Goal: Information Seeking & Learning: Understand process/instructions

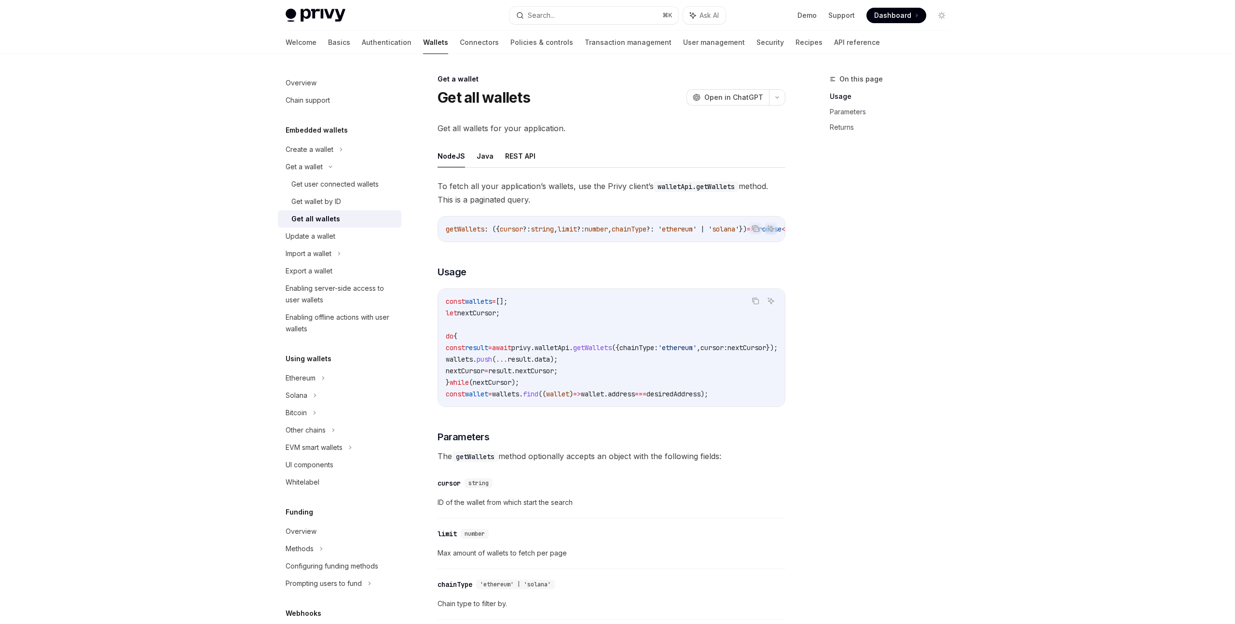
scroll to position [290, 0]
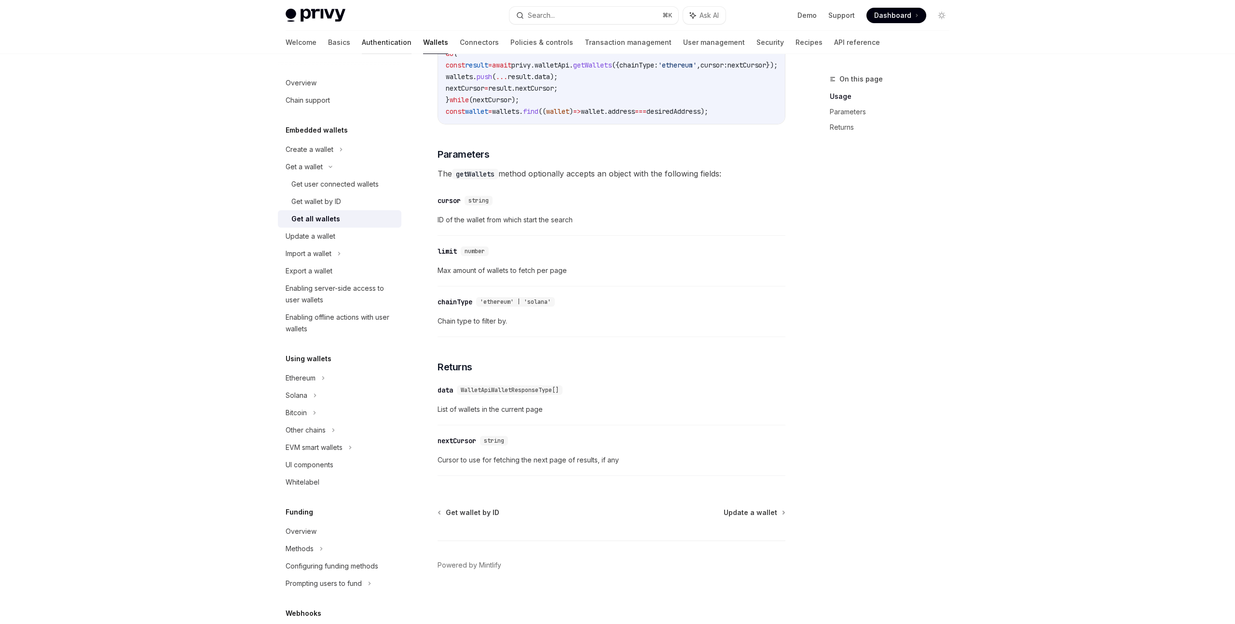
click at [362, 43] on link "Authentication" at bounding box center [387, 42] width 50 height 23
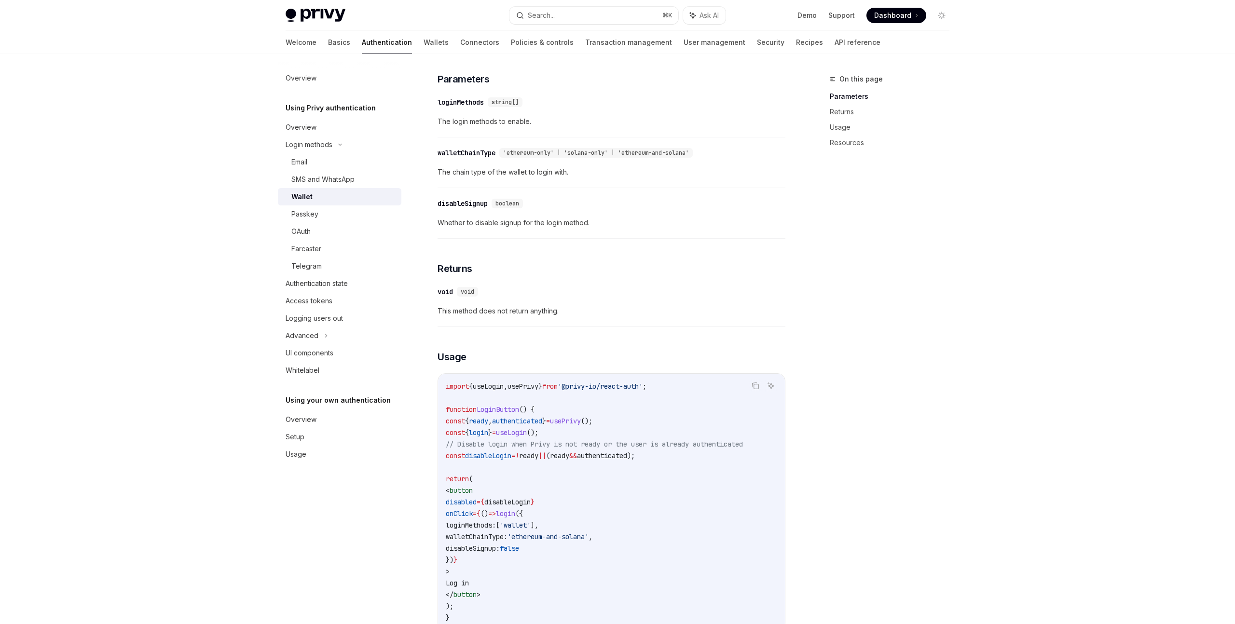
scroll to position [406, 0]
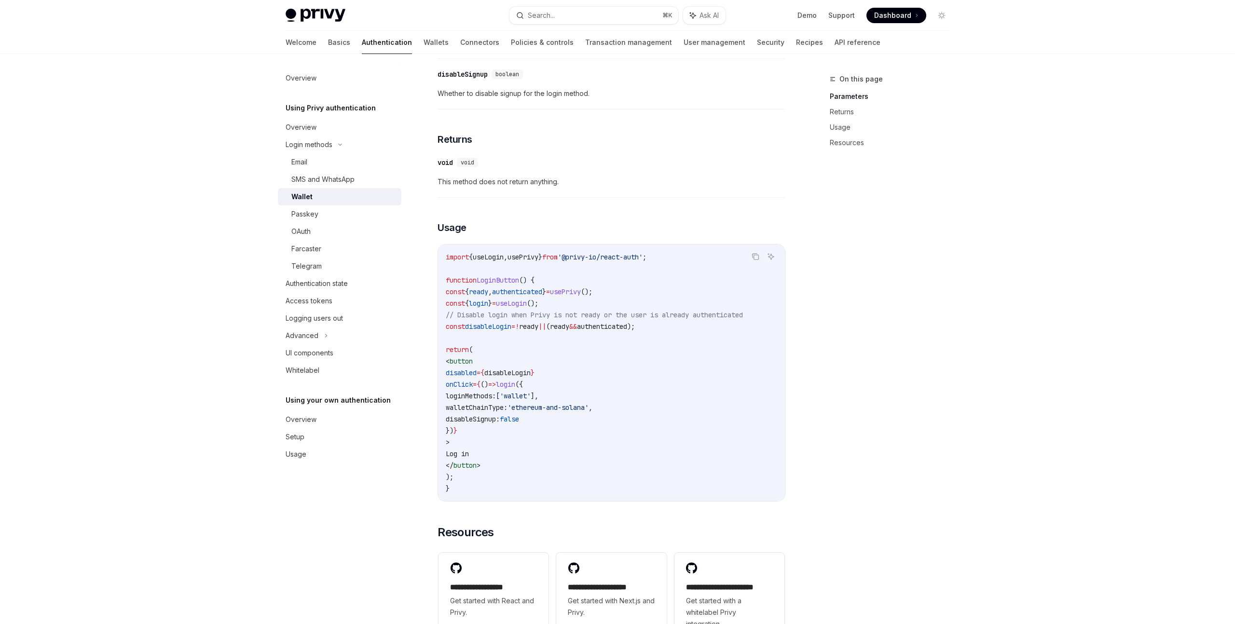
click at [500, 424] on span "disableSignup:" at bounding box center [473, 419] width 54 height 9
copy span "disableSignup"
click at [621, 442] on code "import { useLogin , usePrivy } from '@privy-io/react-auth' ; function LoginButt…" at bounding box center [612, 372] width 332 height 243
click at [609, 435] on code "import { useLogin , usePrivy } from '@privy-io/react-auth' ; function LoginButt…" at bounding box center [612, 372] width 332 height 243
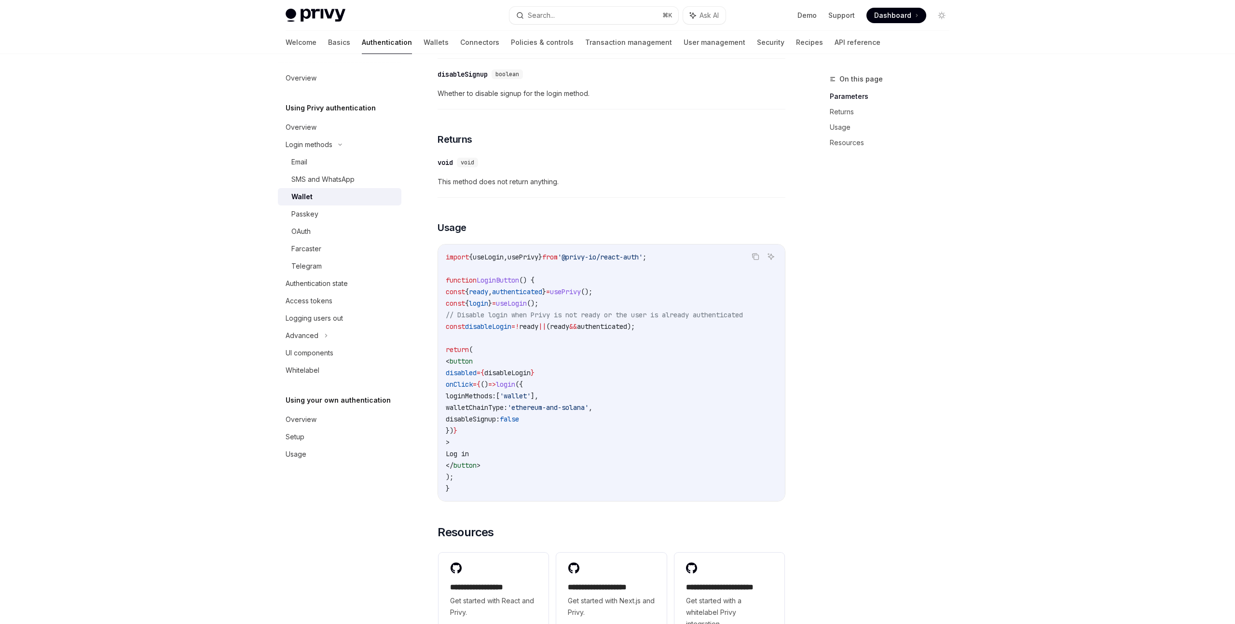
drag, startPoint x: 606, startPoint y: 435, endPoint x: 503, endPoint y: 416, distance: 104.4
click at [503, 416] on code "import { useLogin , usePrivy } from '@privy-io/react-auth' ; function LoginButt…" at bounding box center [612, 372] width 332 height 243
copy code "loginMethods: [ 'wallet' ], walletChainType: 'ethereum-and-solana' , disableSig…"
click at [771, 130] on div "To have users login to your app with a wallet, use the login method from the us…" at bounding box center [612, 239] width 348 height 811
click at [706, 147] on div "To have users login to your app with a wallet, use the login method from the us…" at bounding box center [612, 239] width 348 height 811
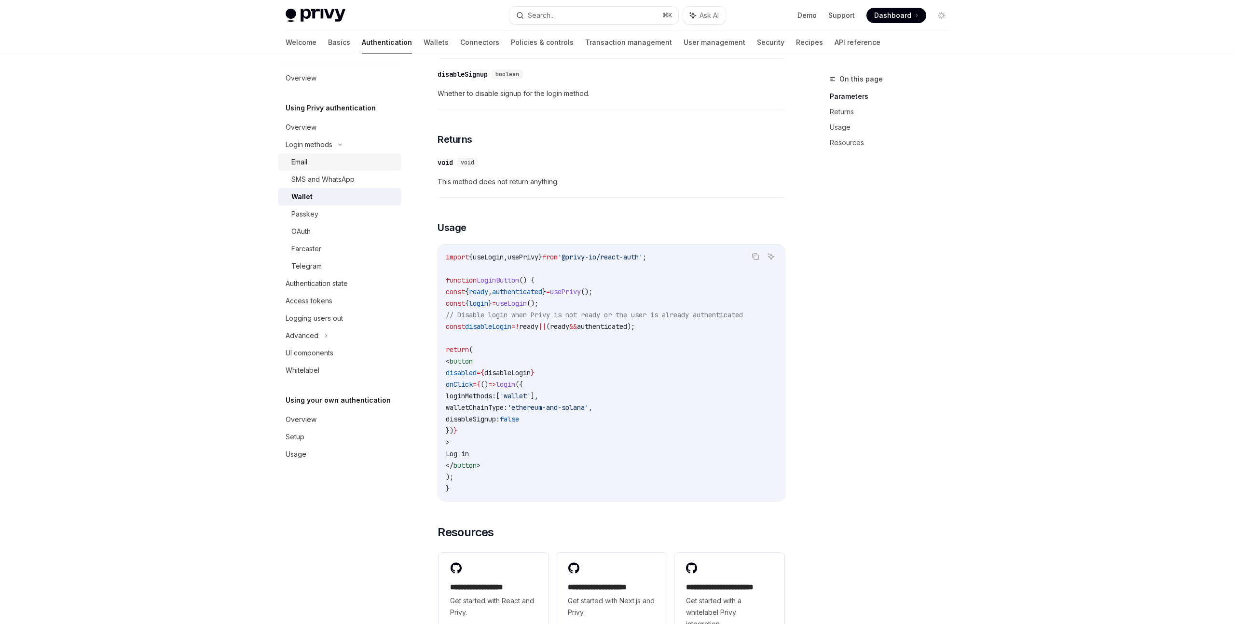
click at [347, 165] on div "Email" at bounding box center [343, 162] width 104 height 12
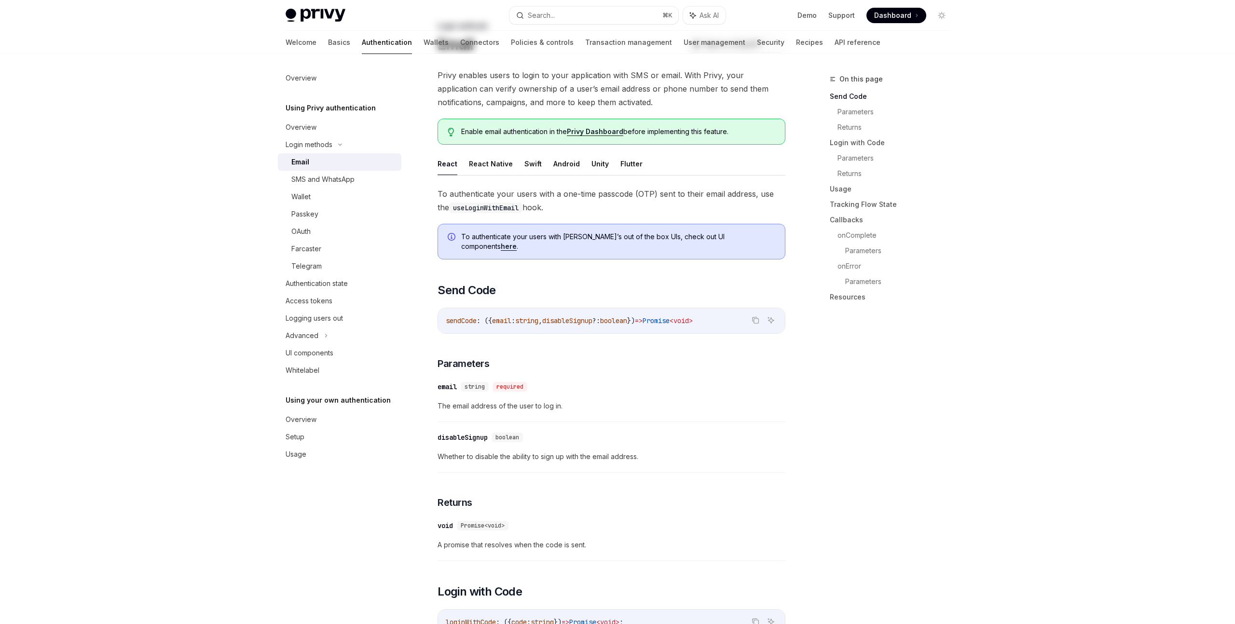
scroll to position [0, 0]
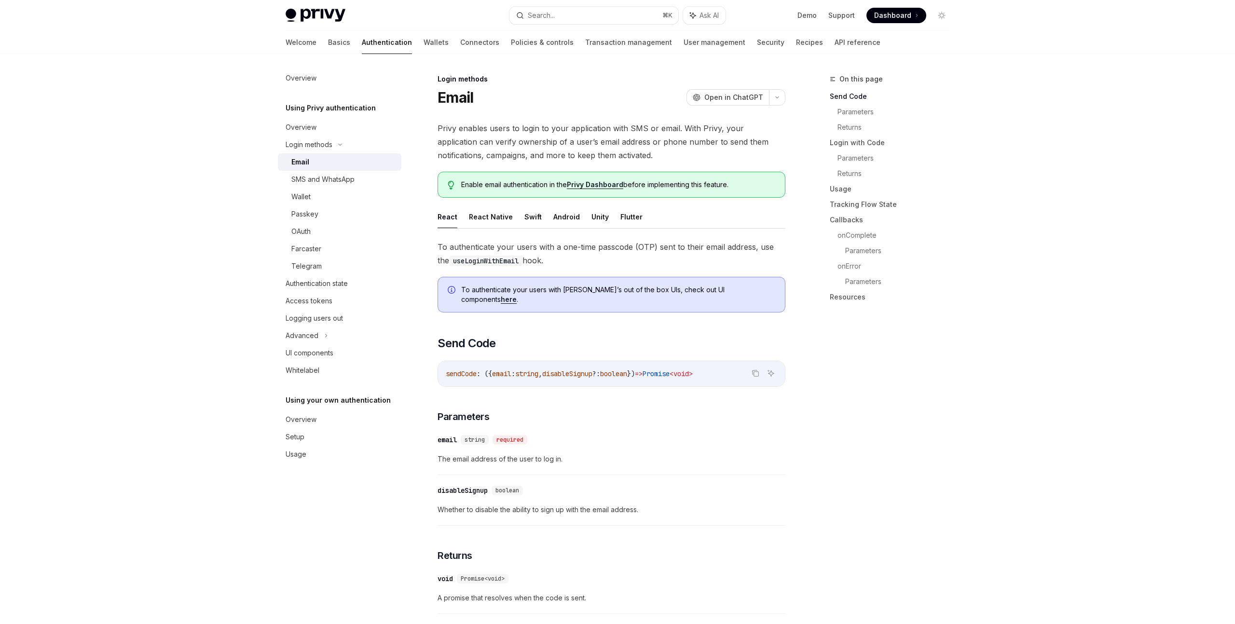
click at [642, 264] on span "To authenticate your users with a one-time passcode (OTP) sent to their email a…" at bounding box center [612, 253] width 348 height 27
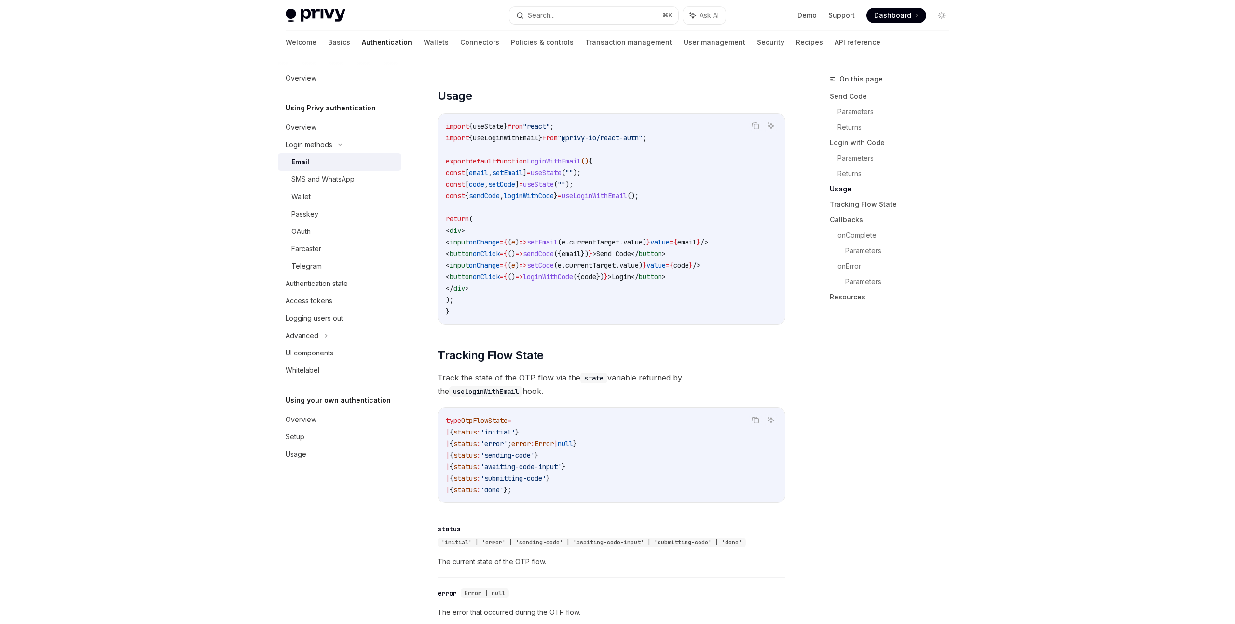
scroll to position [1289, 0]
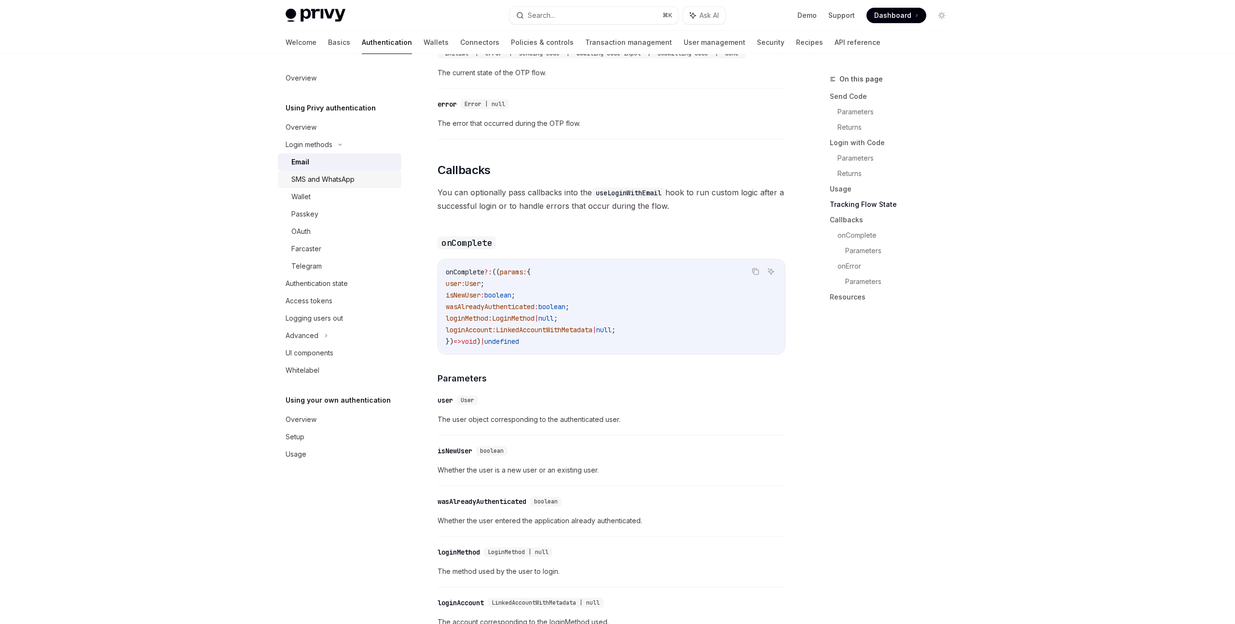
click at [328, 177] on div "SMS and WhatsApp" at bounding box center [322, 180] width 63 height 12
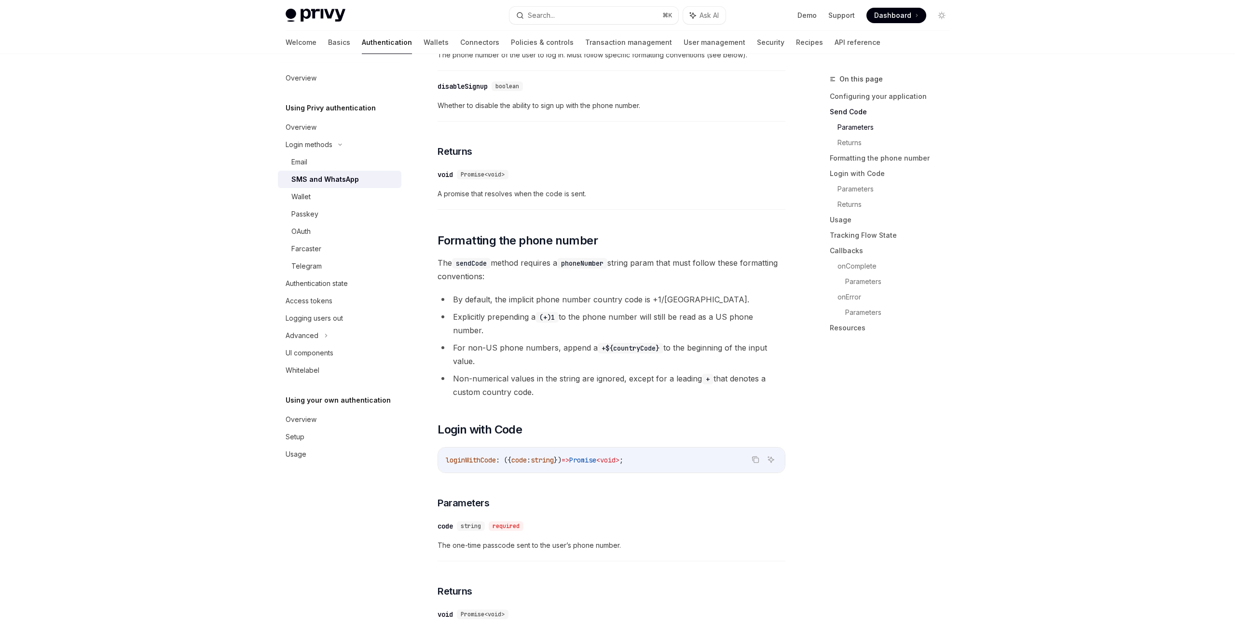
scroll to position [645, 0]
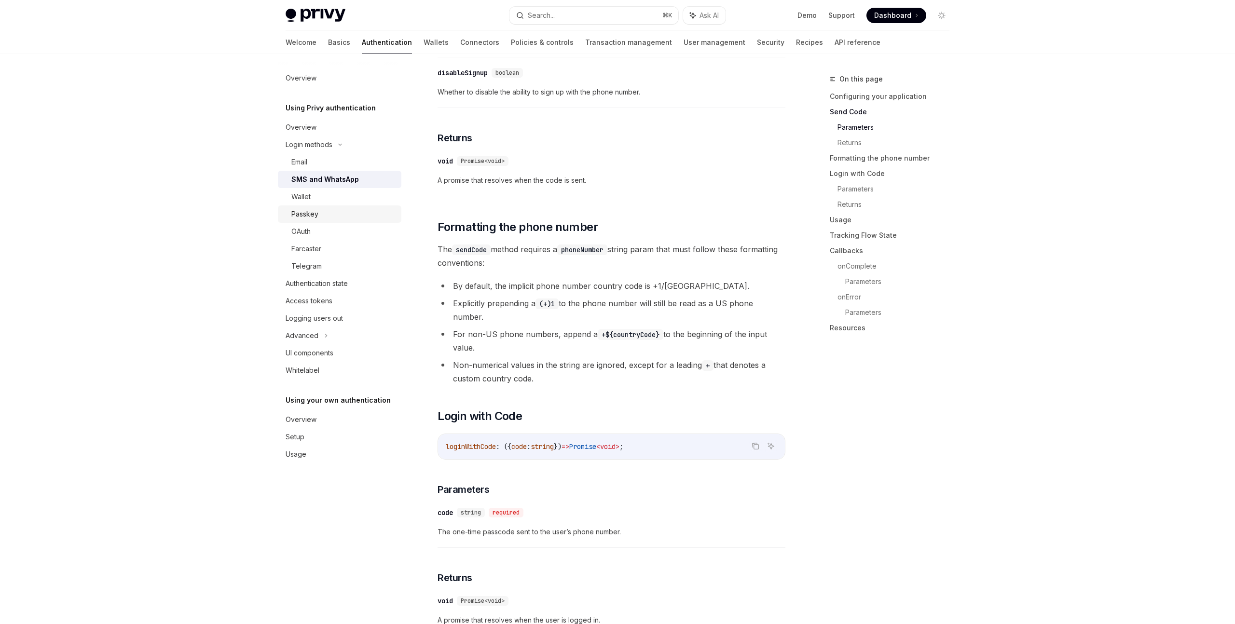
click at [332, 214] on div "Passkey" at bounding box center [343, 214] width 104 height 12
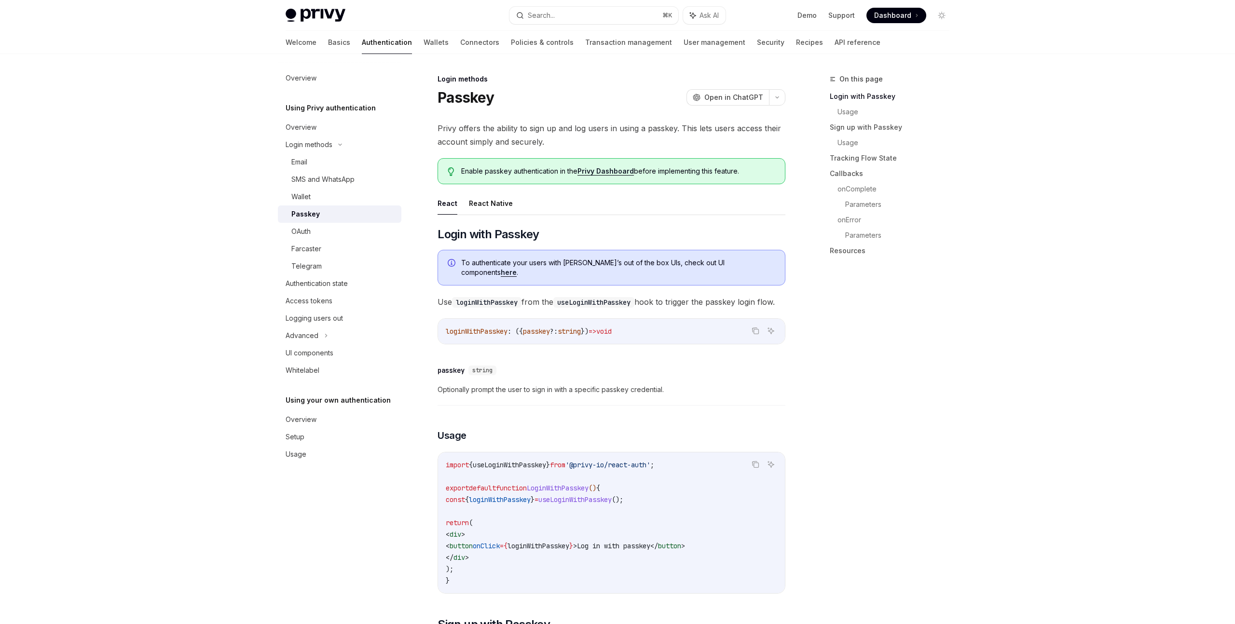
scroll to position [245, 0]
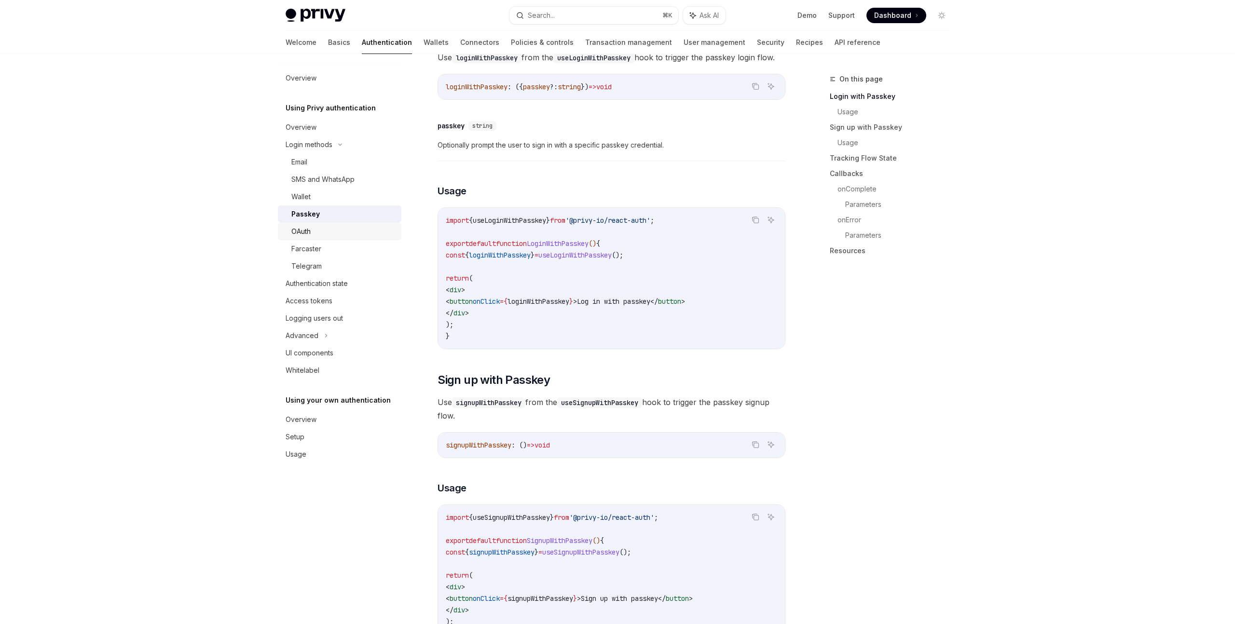
click at [348, 233] on div "OAuth" at bounding box center [343, 232] width 104 height 12
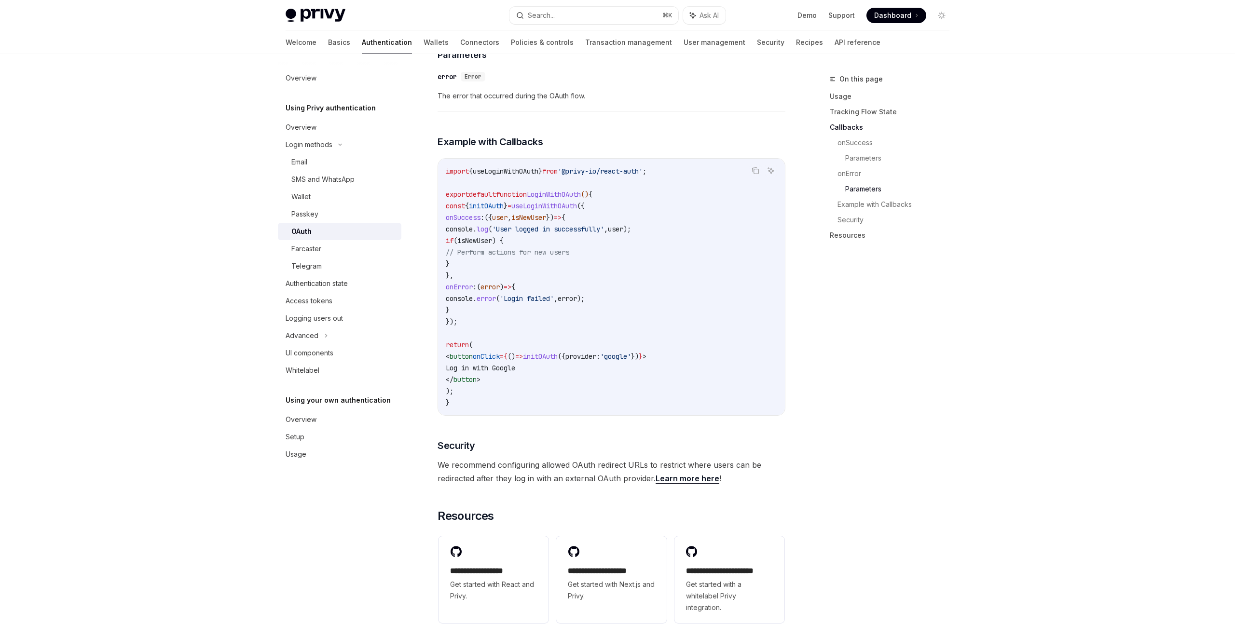
scroll to position [1834, 0]
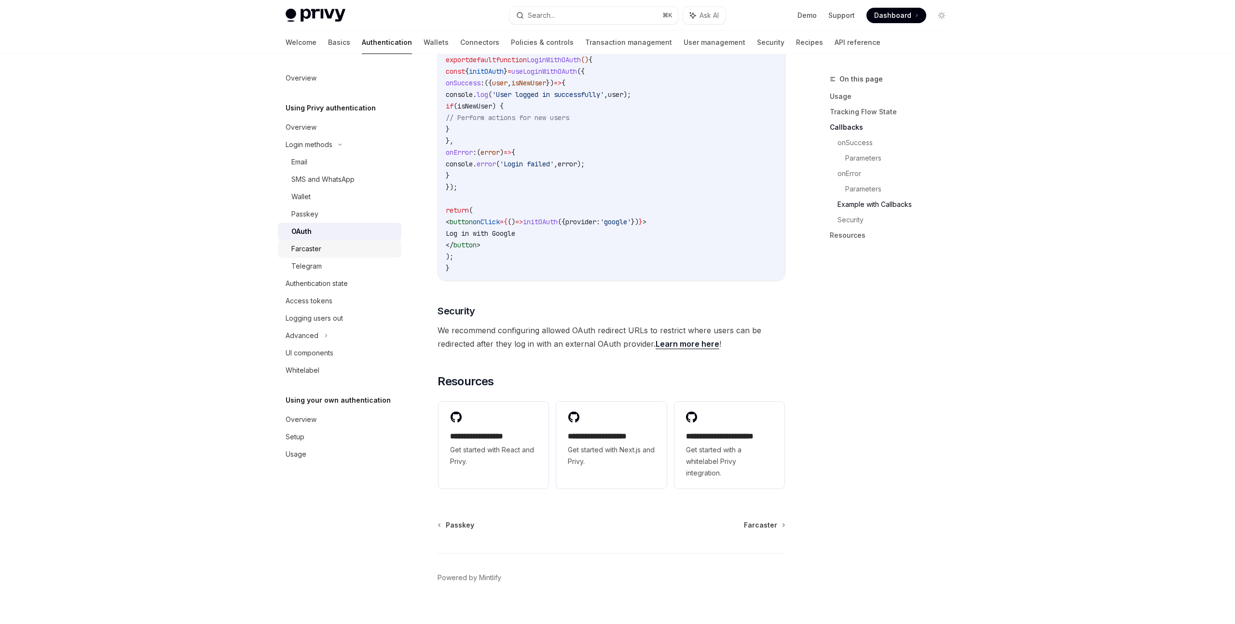
click at [349, 251] on div "Farcaster" at bounding box center [343, 249] width 104 height 12
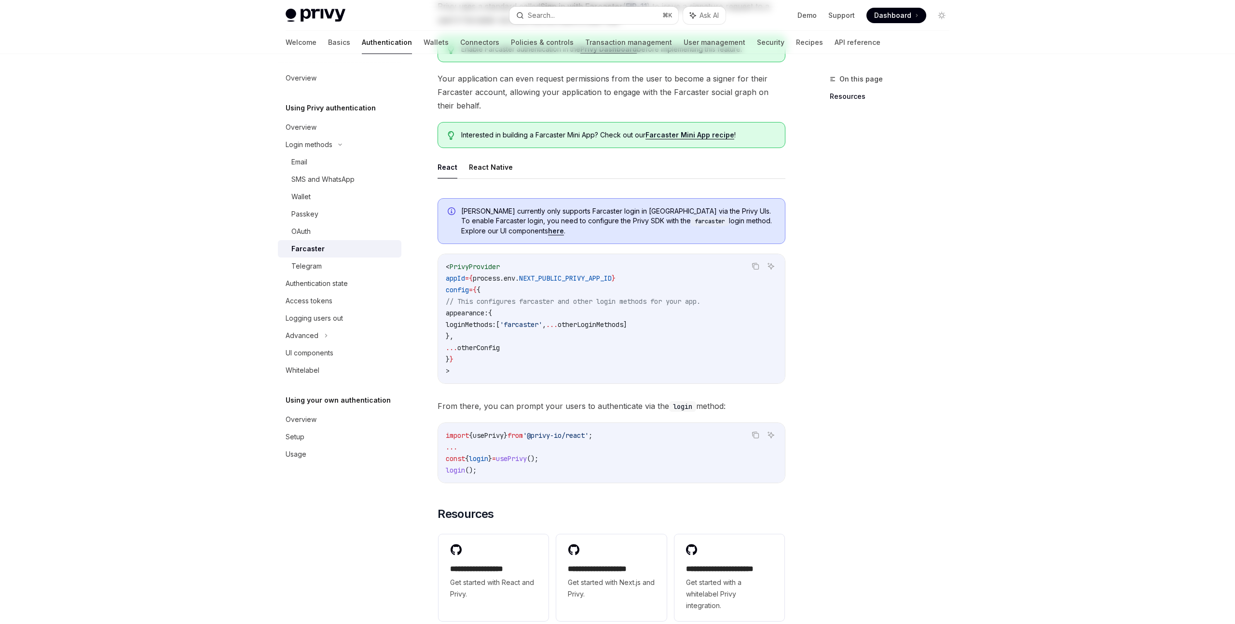
scroll to position [294, 0]
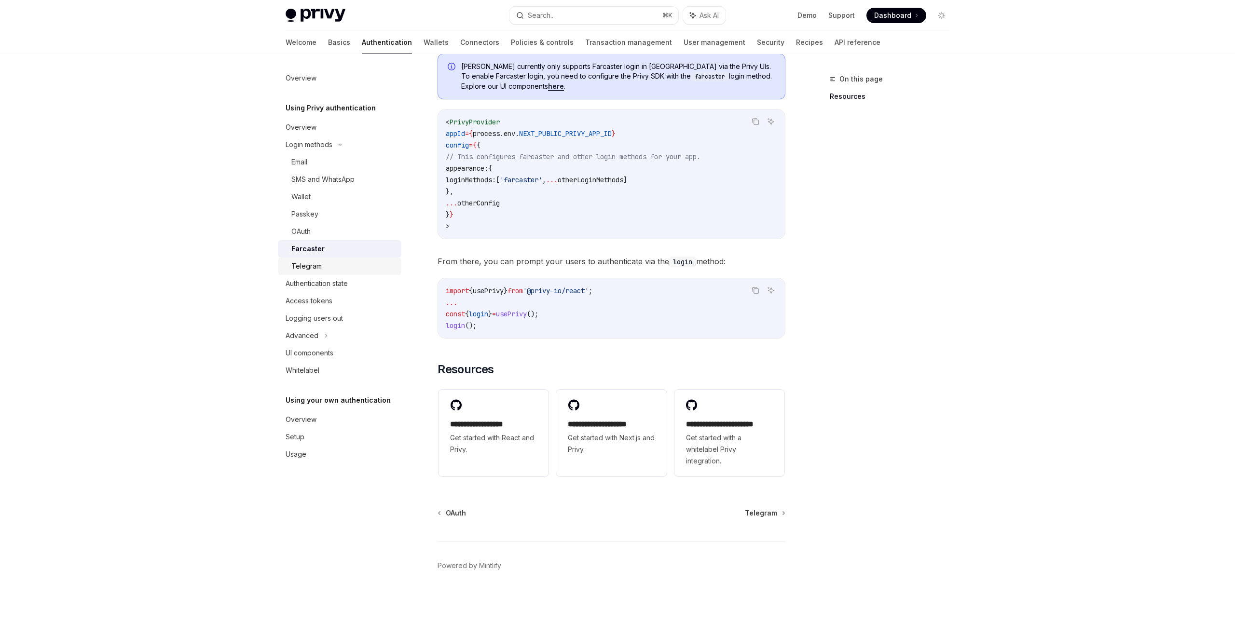
click at [316, 266] on div "Telegram" at bounding box center [306, 267] width 30 height 12
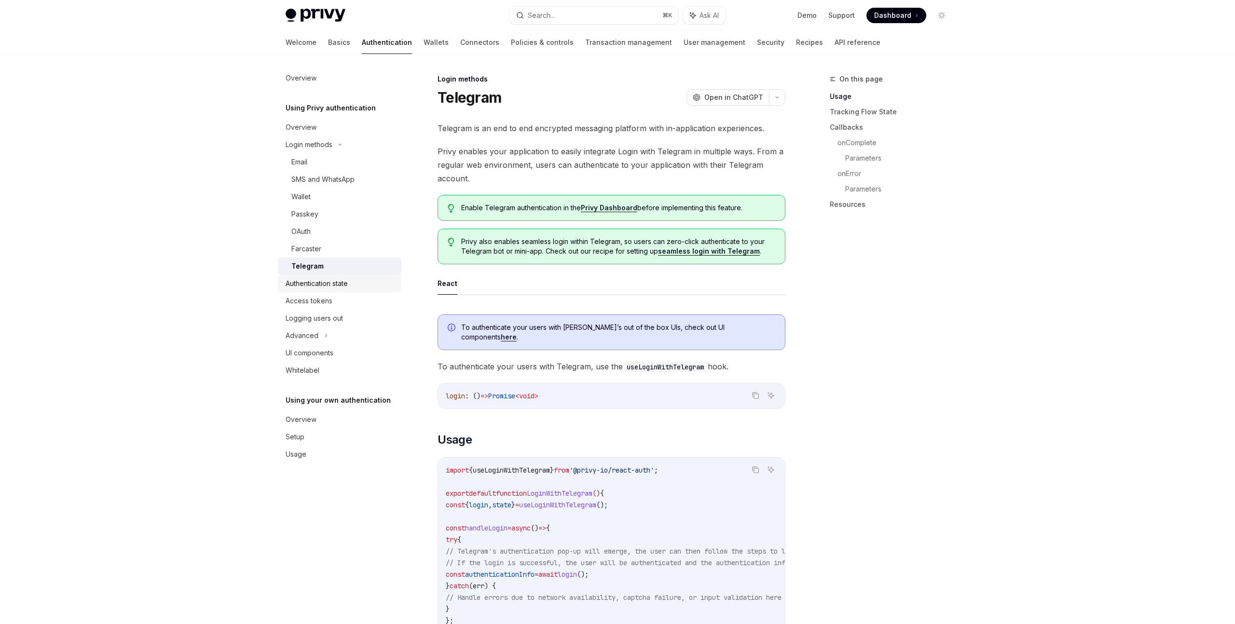
click at [327, 286] on div "Authentication state" at bounding box center [317, 284] width 62 height 12
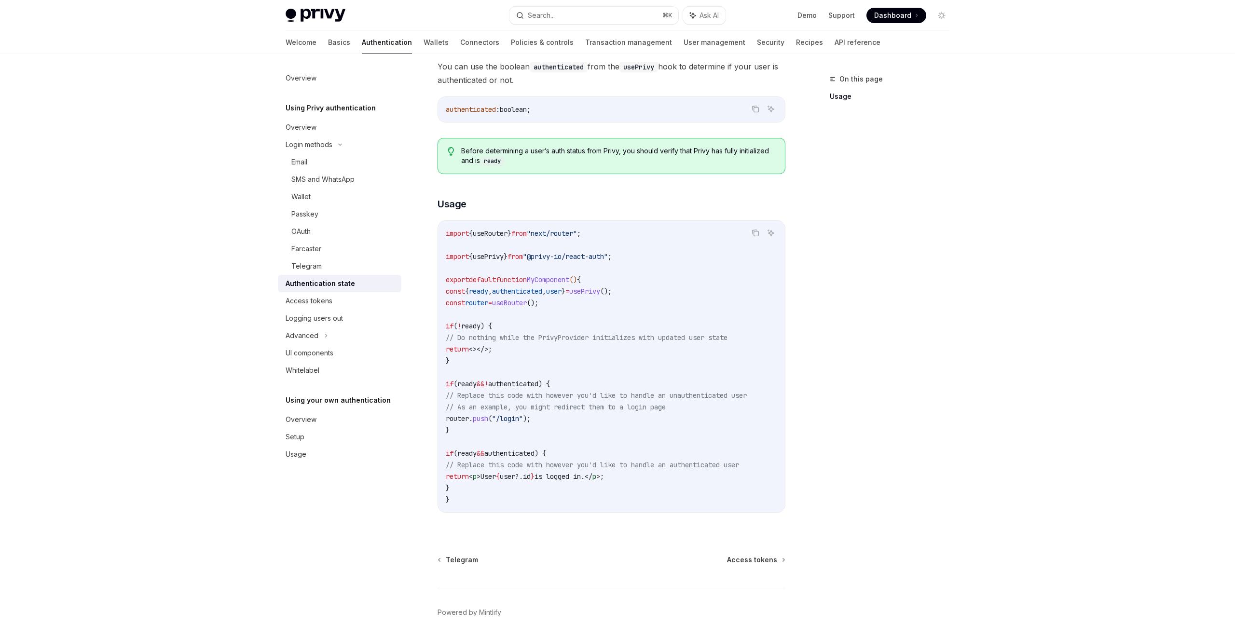
scroll to position [197, 0]
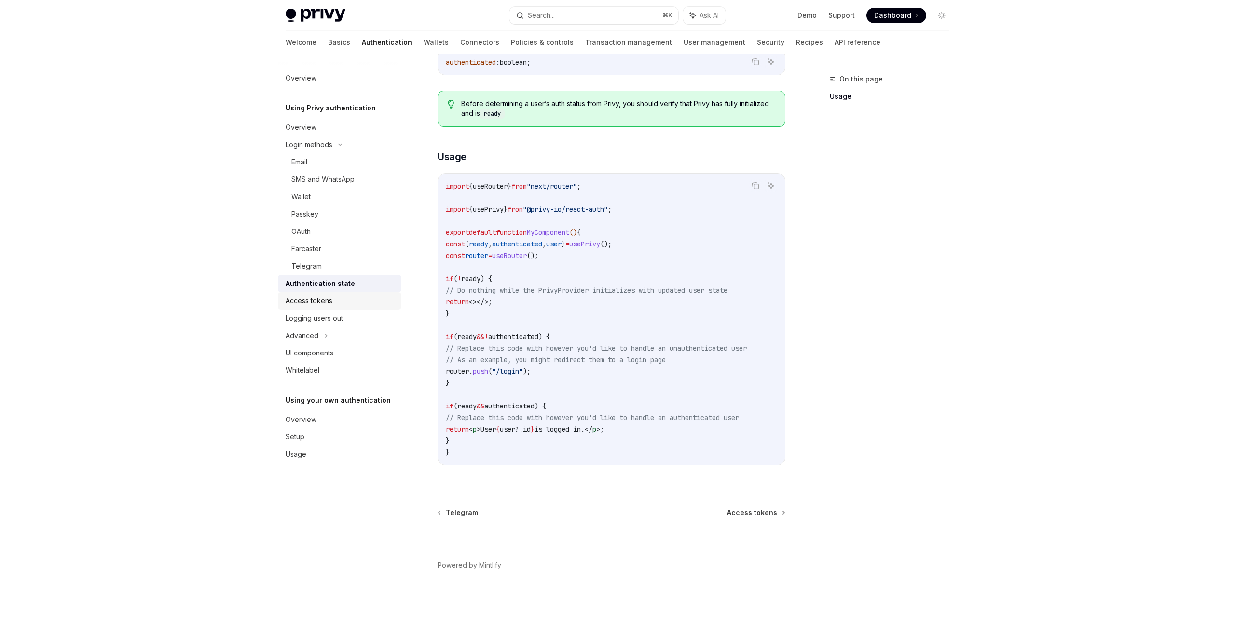
click at [320, 305] on div "Access tokens" at bounding box center [309, 301] width 47 height 12
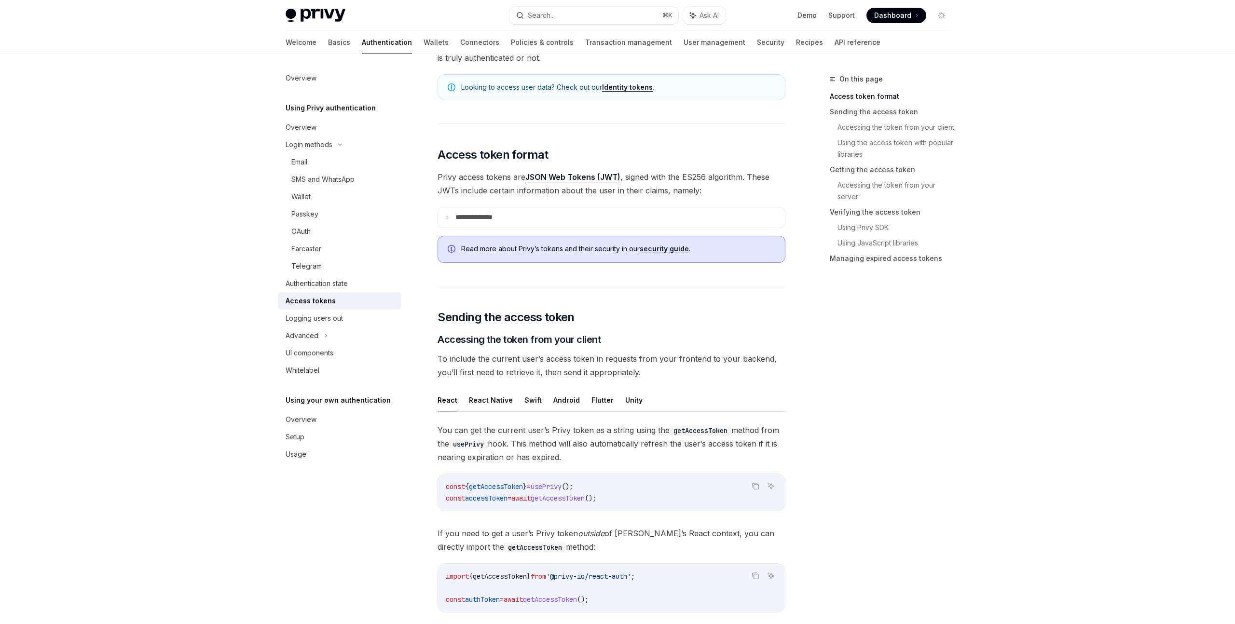
scroll to position [107, 0]
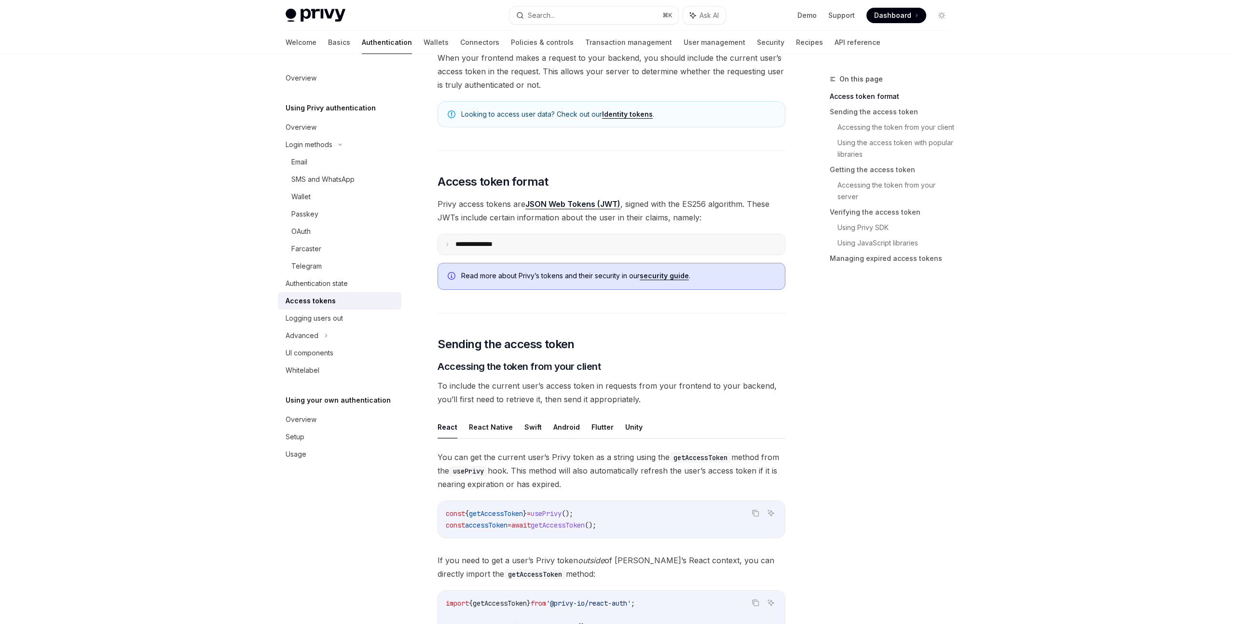
click at [469, 244] on p "**********" at bounding box center [482, 244] width 53 height 9
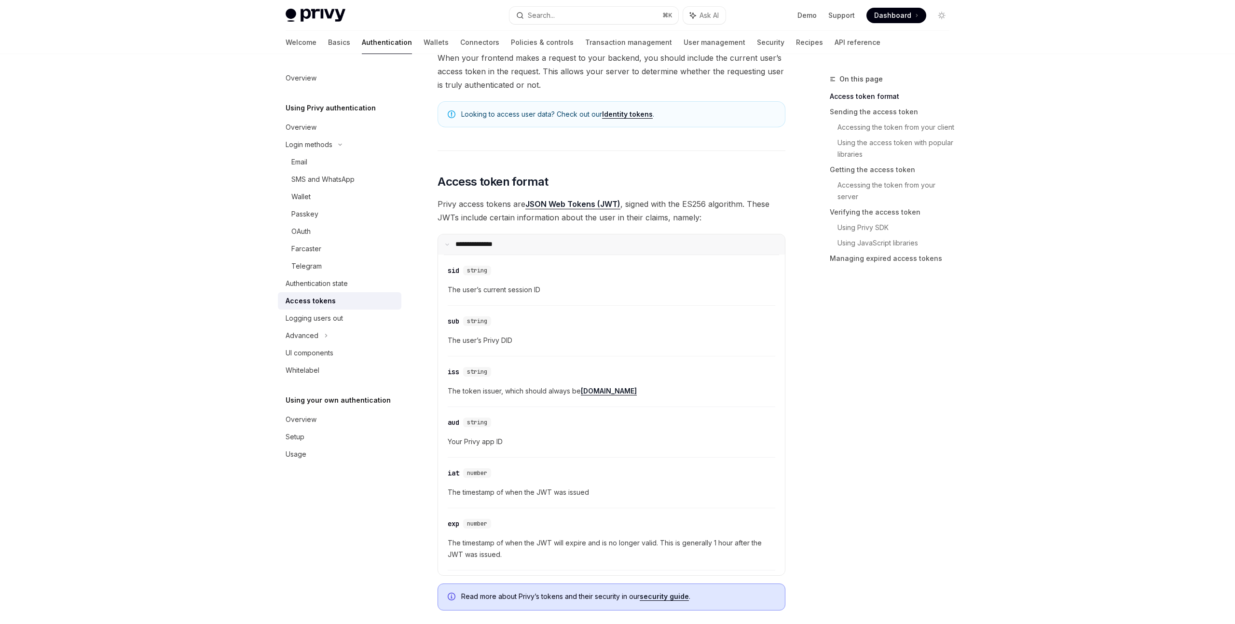
click at [469, 244] on p "**********" at bounding box center [480, 244] width 49 height 9
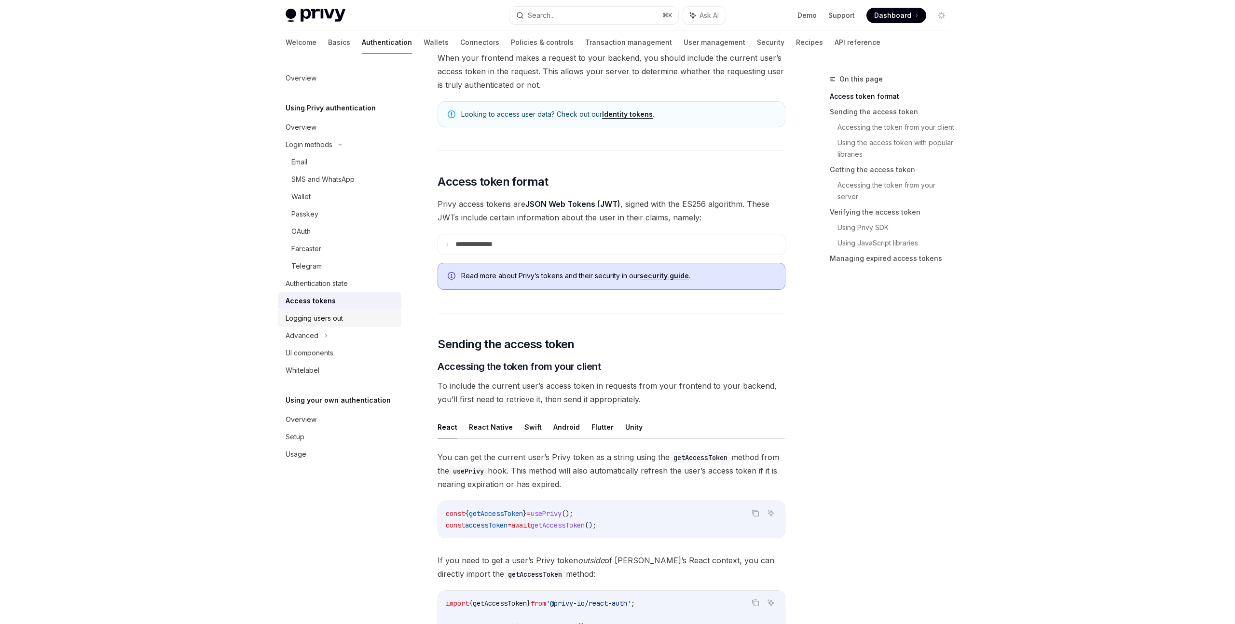
click at [340, 324] on link "Logging users out" at bounding box center [340, 318] width 124 height 17
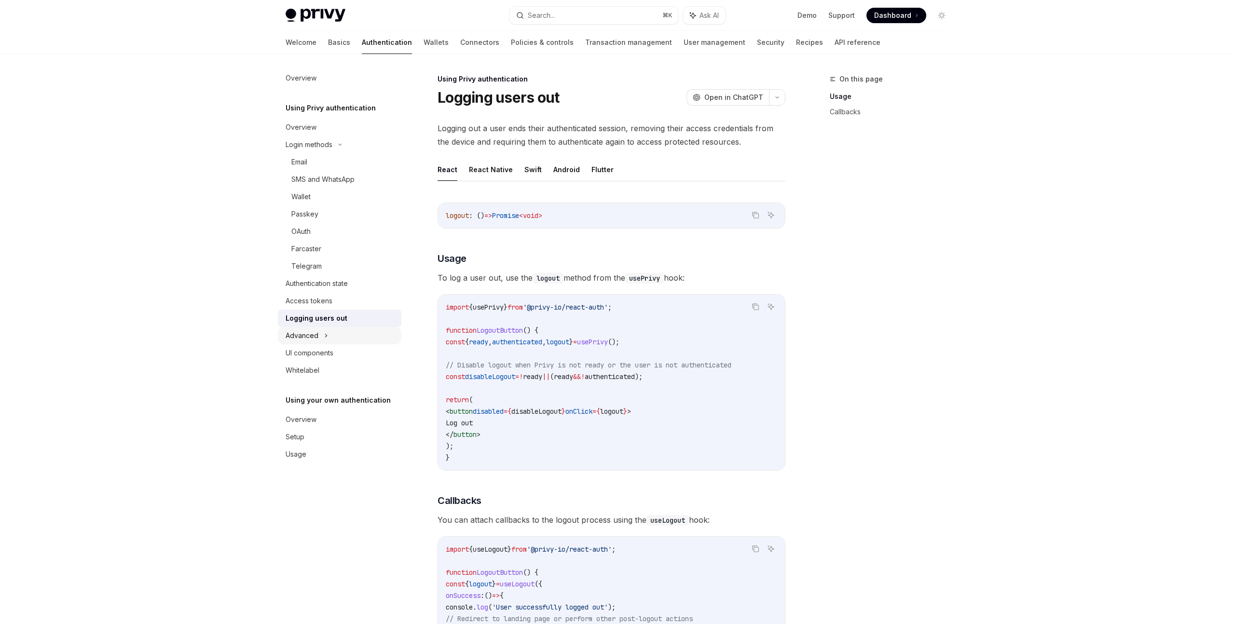
click at [329, 336] on div "Advanced" at bounding box center [340, 335] width 124 height 17
click at [315, 354] on icon at bounding box center [313, 353] width 4 height 12
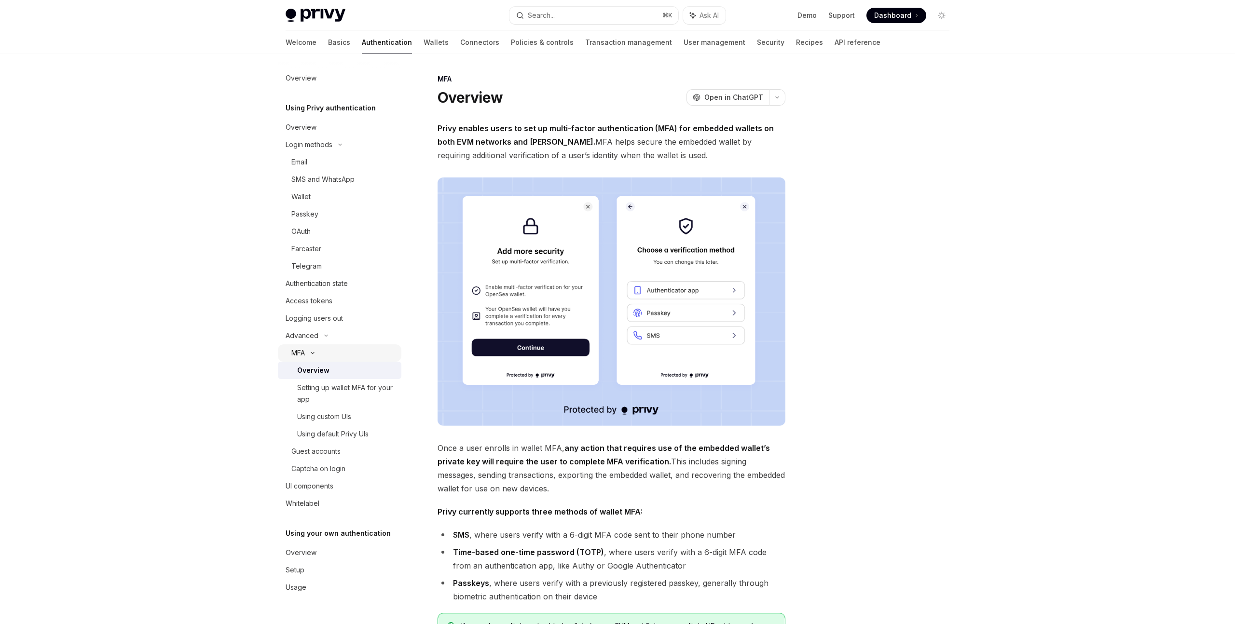
click at [315, 354] on icon at bounding box center [313, 353] width 12 height 4
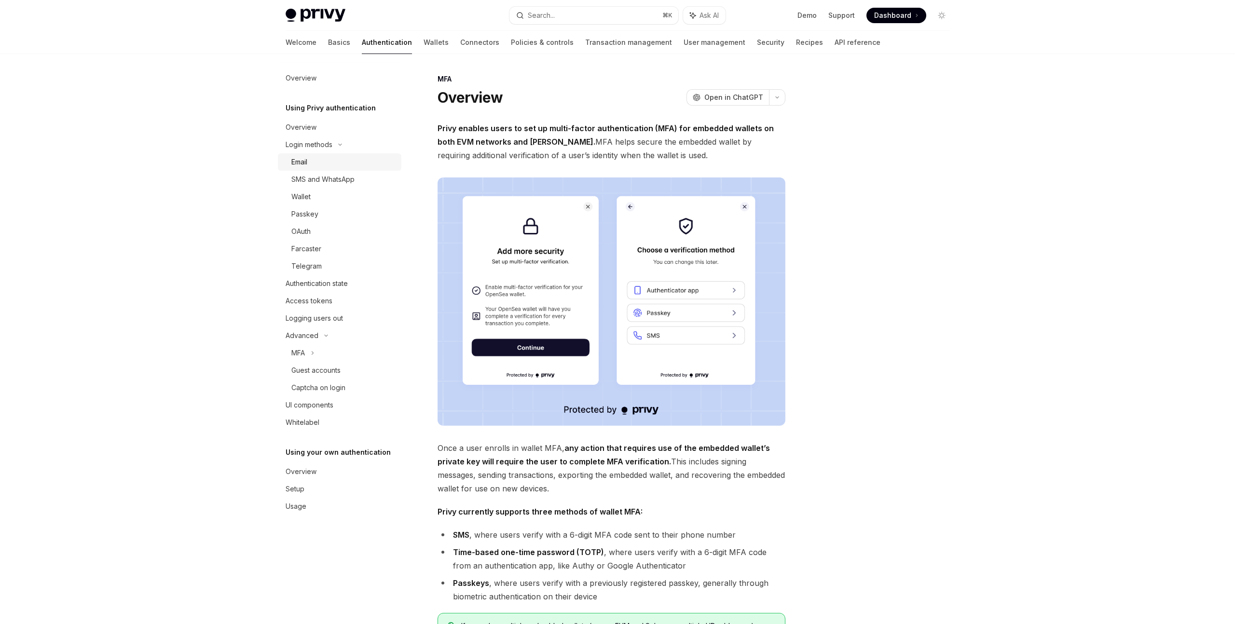
click at [309, 164] on div "Email" at bounding box center [343, 162] width 104 height 12
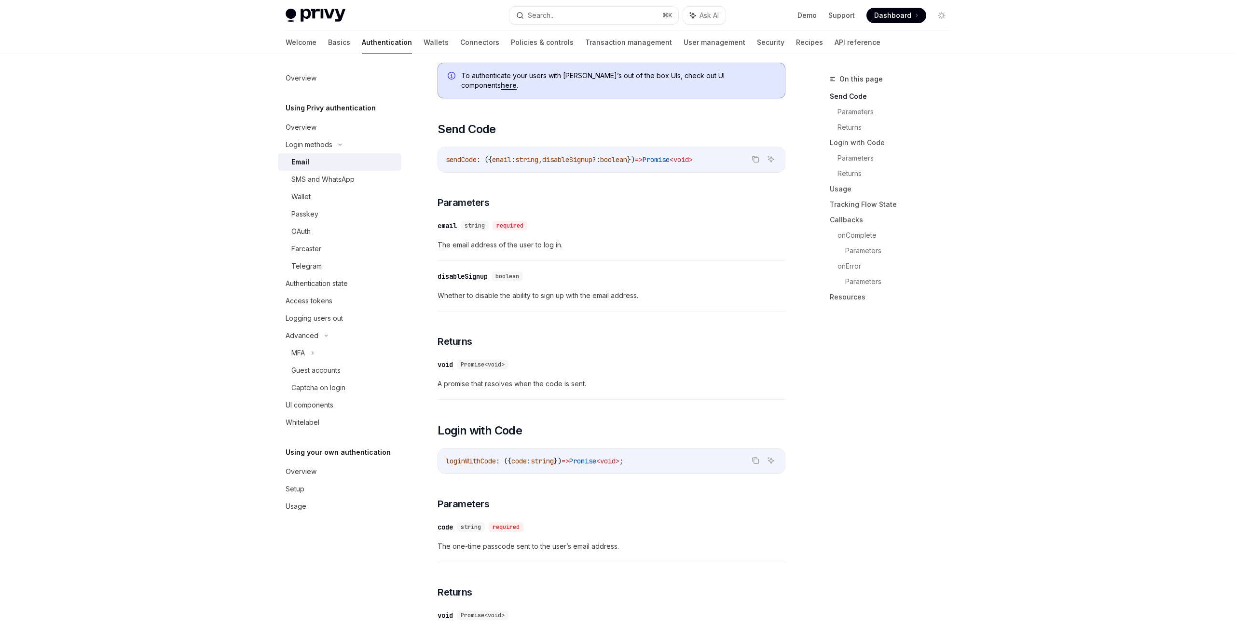
scroll to position [298, 0]
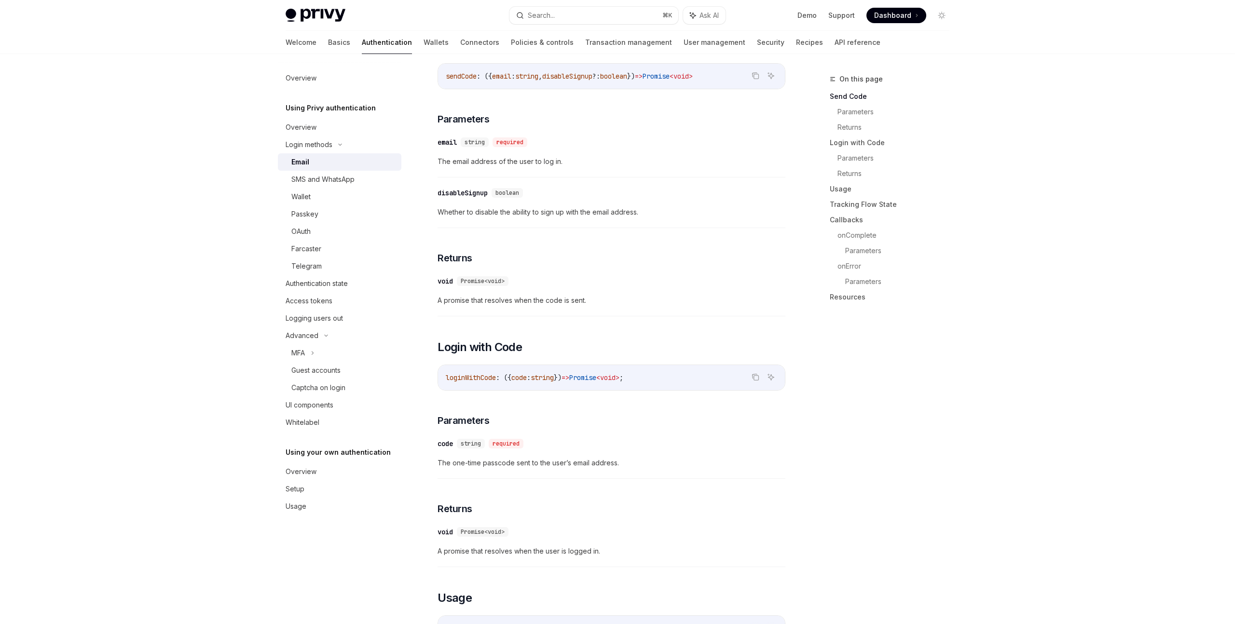
click at [472, 188] on div "disableSignup" at bounding box center [463, 193] width 50 height 10
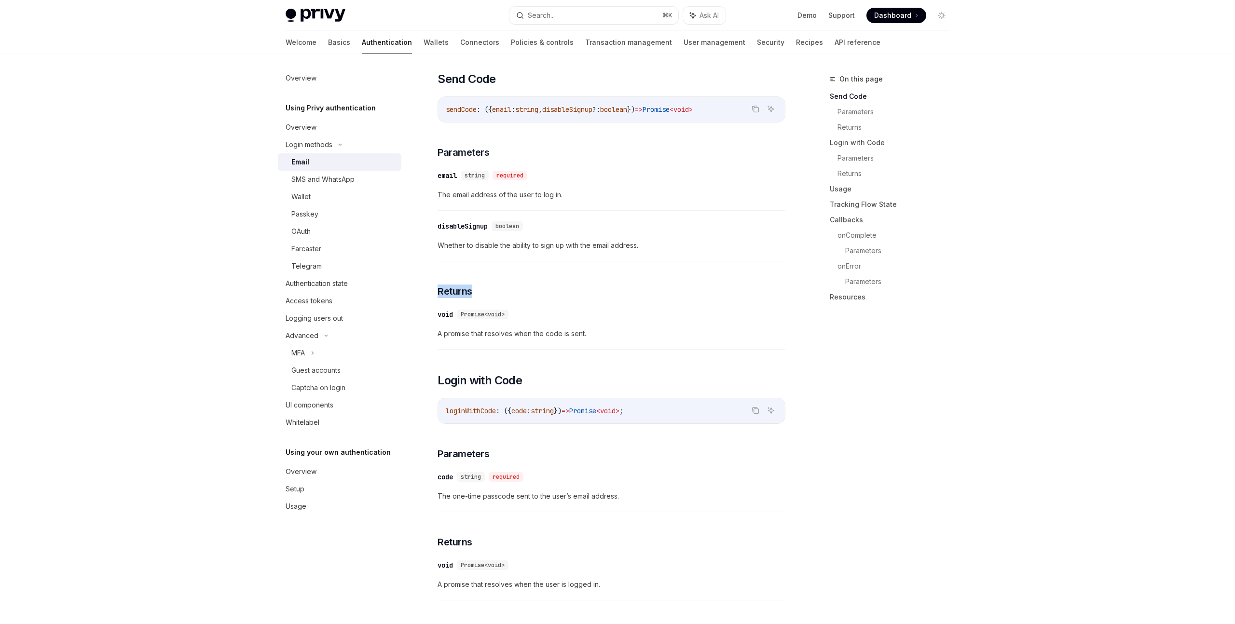
scroll to position [263, 0]
click at [502, 199] on div "​ email string required The email address of the user to log in." at bounding box center [612, 189] width 348 height 46
drag, startPoint x: 491, startPoint y: 218, endPoint x: 432, endPoint y: 219, distance: 58.4
copy div "disableSignup"
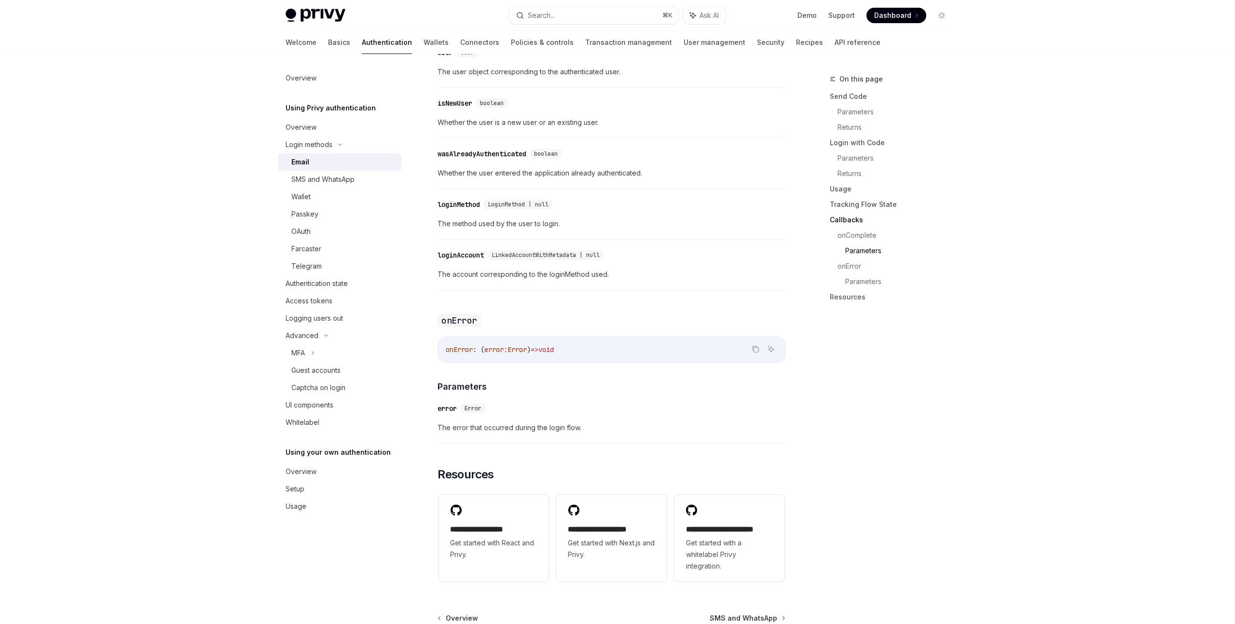
scroll to position [1590, 0]
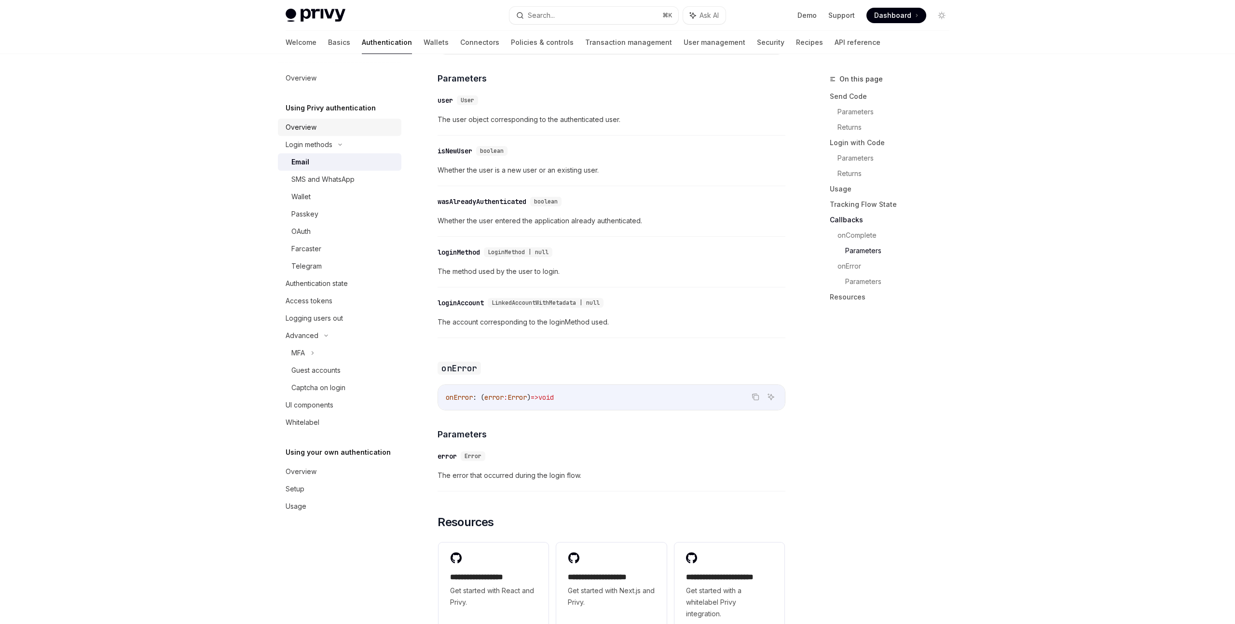
click at [320, 124] on div "Overview" at bounding box center [341, 128] width 110 height 12
type textarea "*"
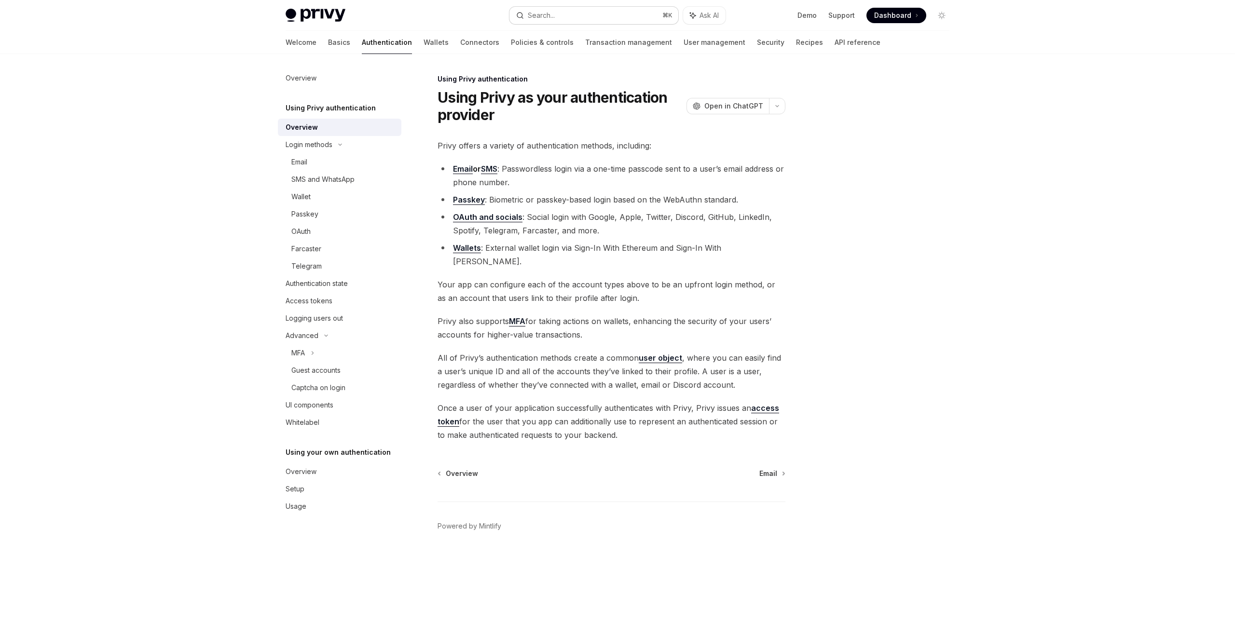
click at [608, 13] on button "Search... ⌘ K" at bounding box center [594, 15] width 169 height 17
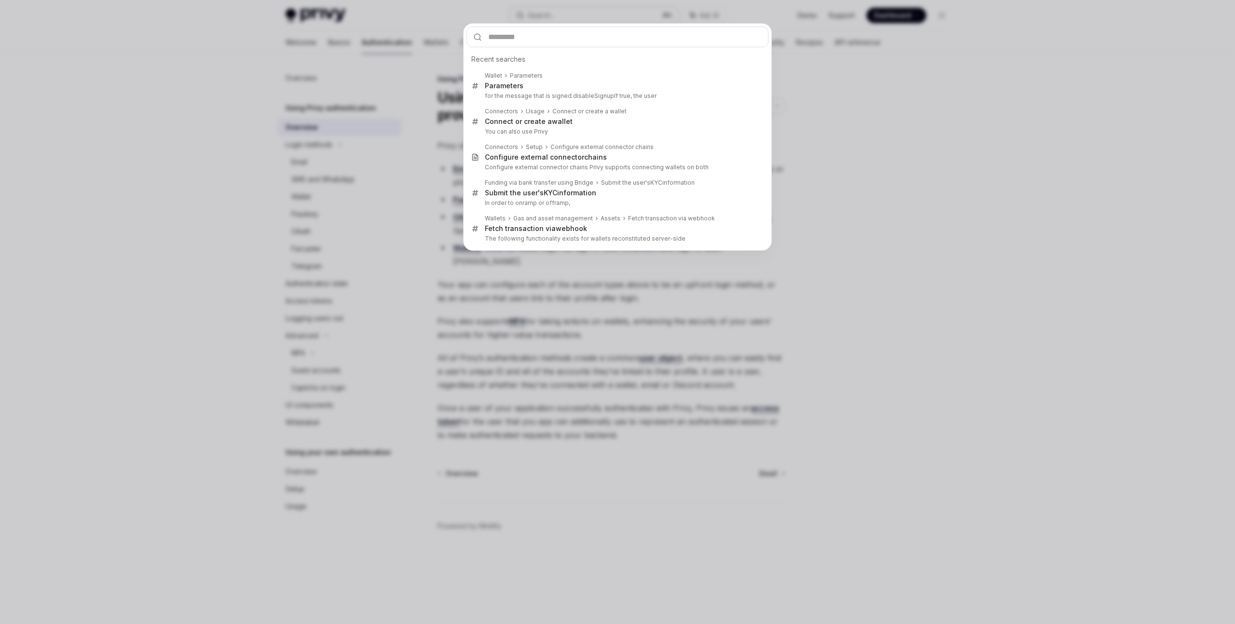
type input "**********"
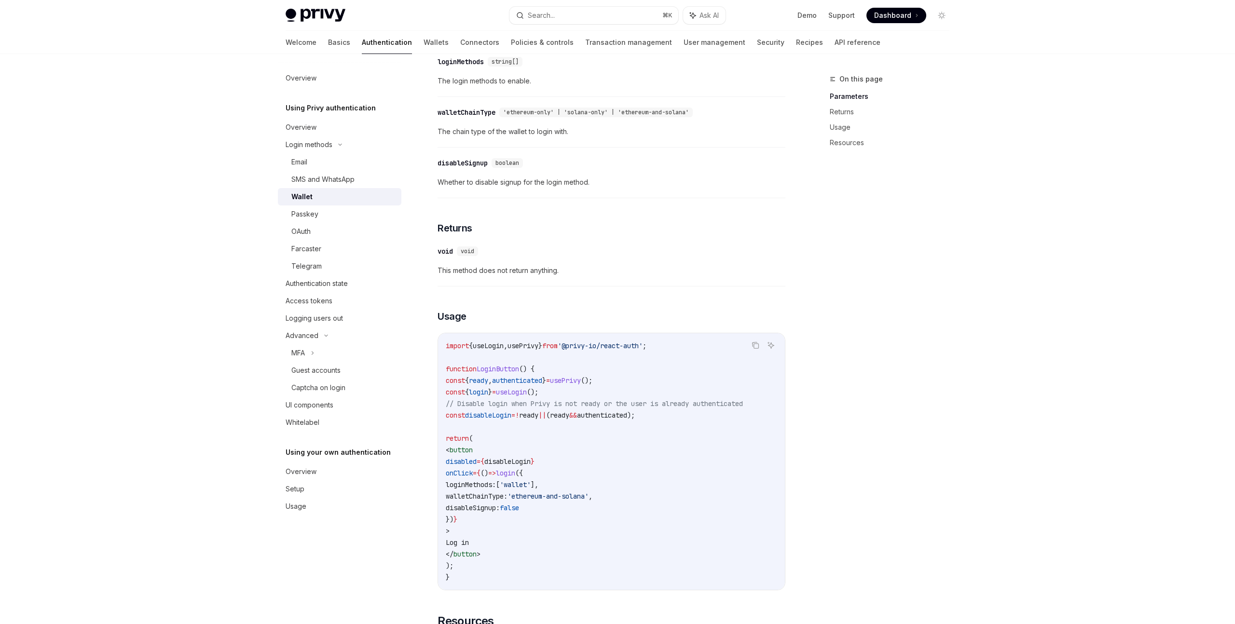
scroll to position [384, 0]
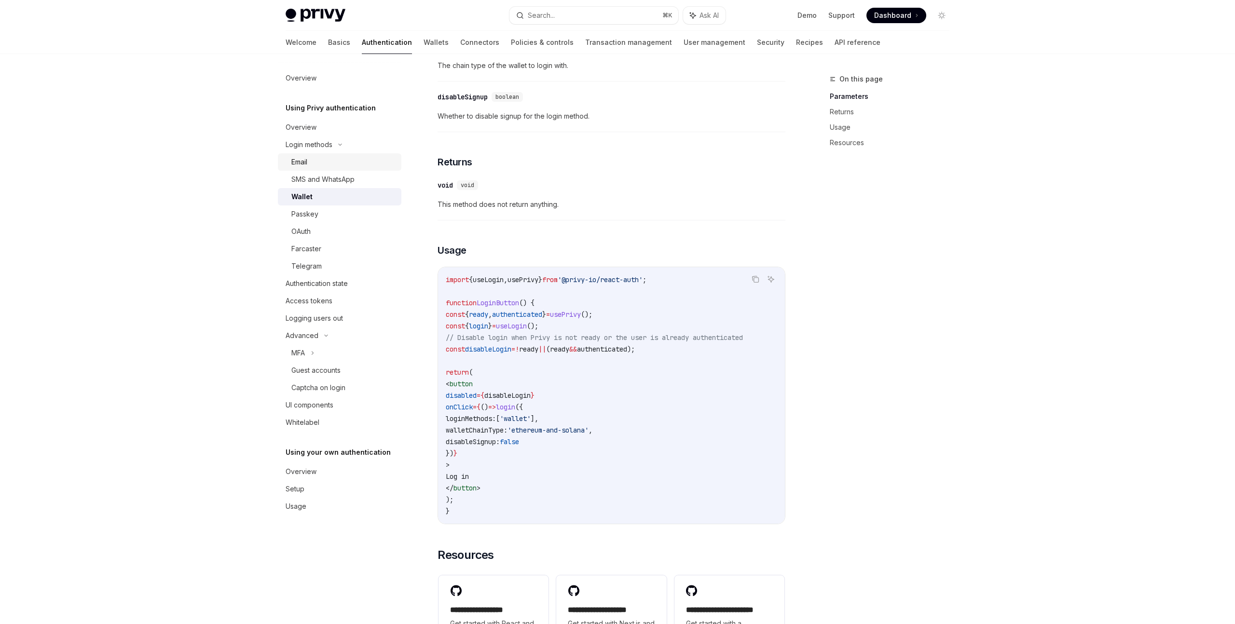
click at [322, 159] on div "Email" at bounding box center [343, 162] width 104 height 12
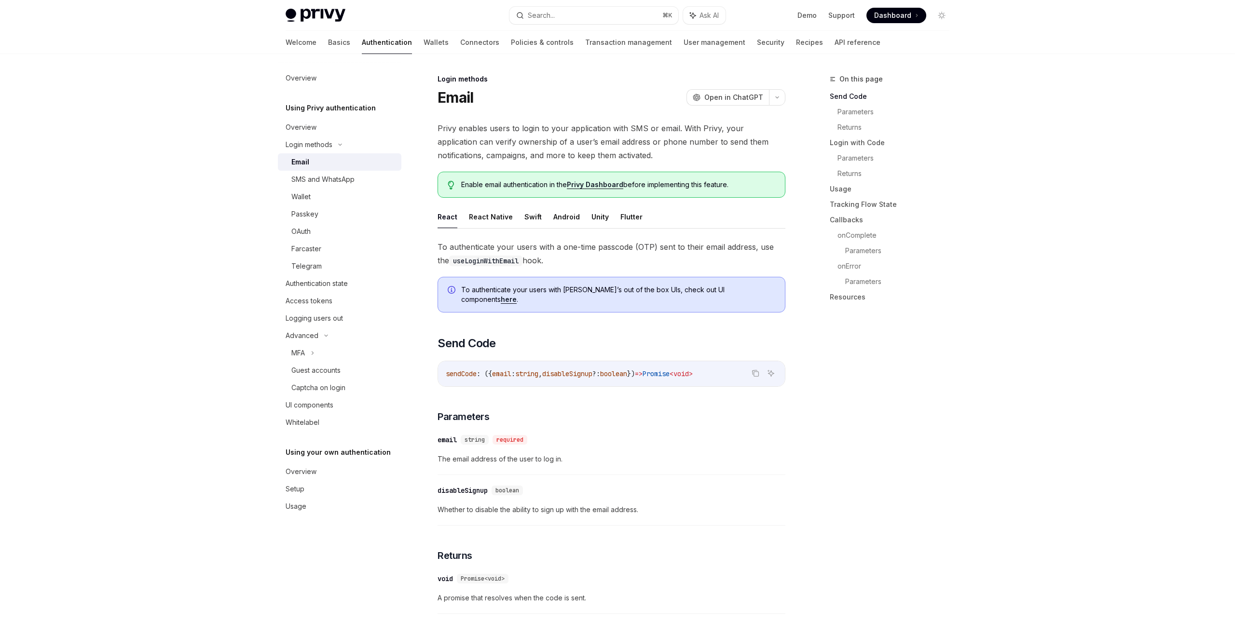
click at [587, 262] on span "To authenticate your users with a one-time passcode (OTP) sent to their email a…" at bounding box center [612, 253] width 348 height 27
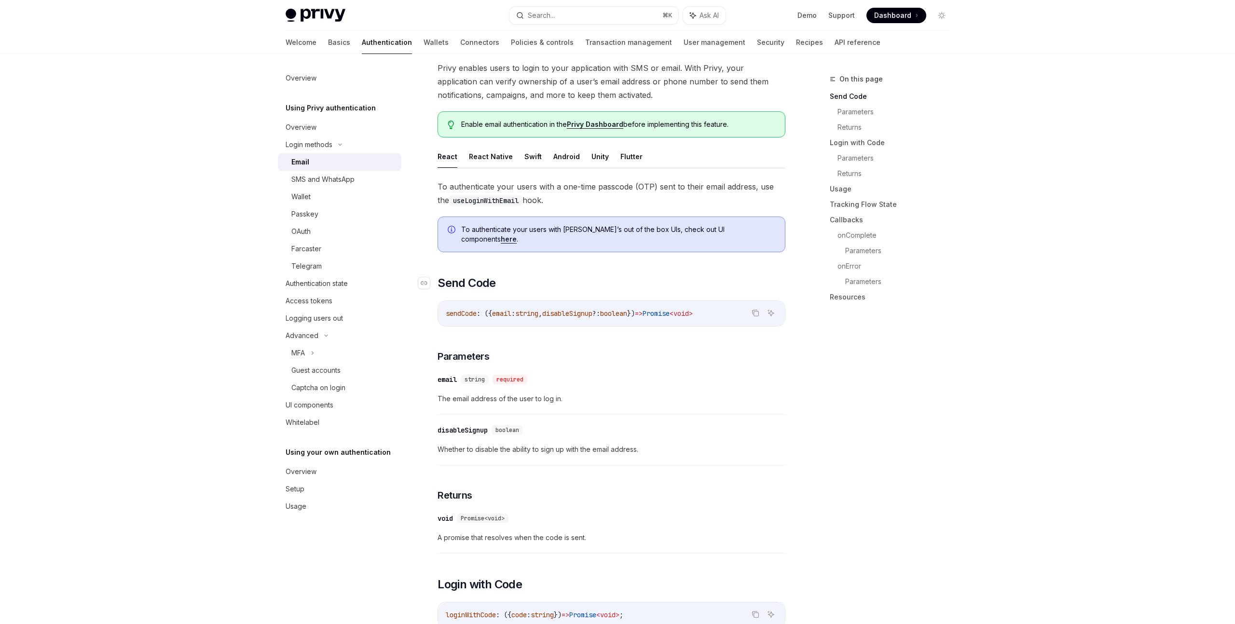
click at [587, 276] on h2 "​ Send Code" at bounding box center [612, 283] width 348 height 15
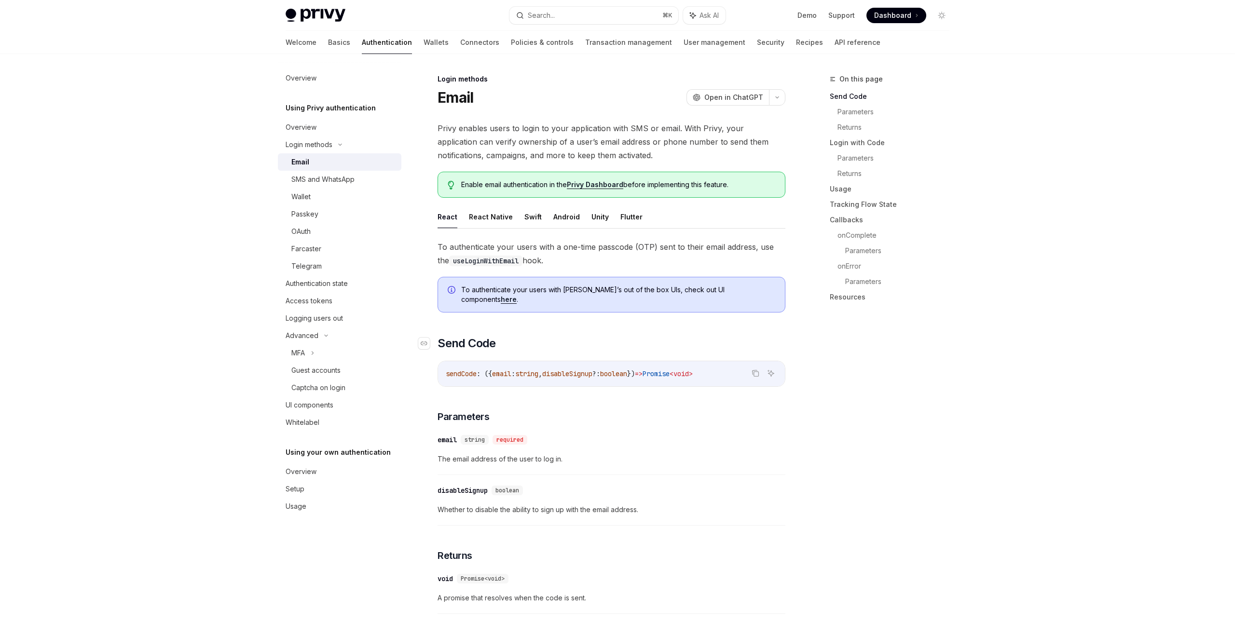
click at [584, 336] on h2 "​ Send Code" at bounding box center [612, 343] width 348 height 15
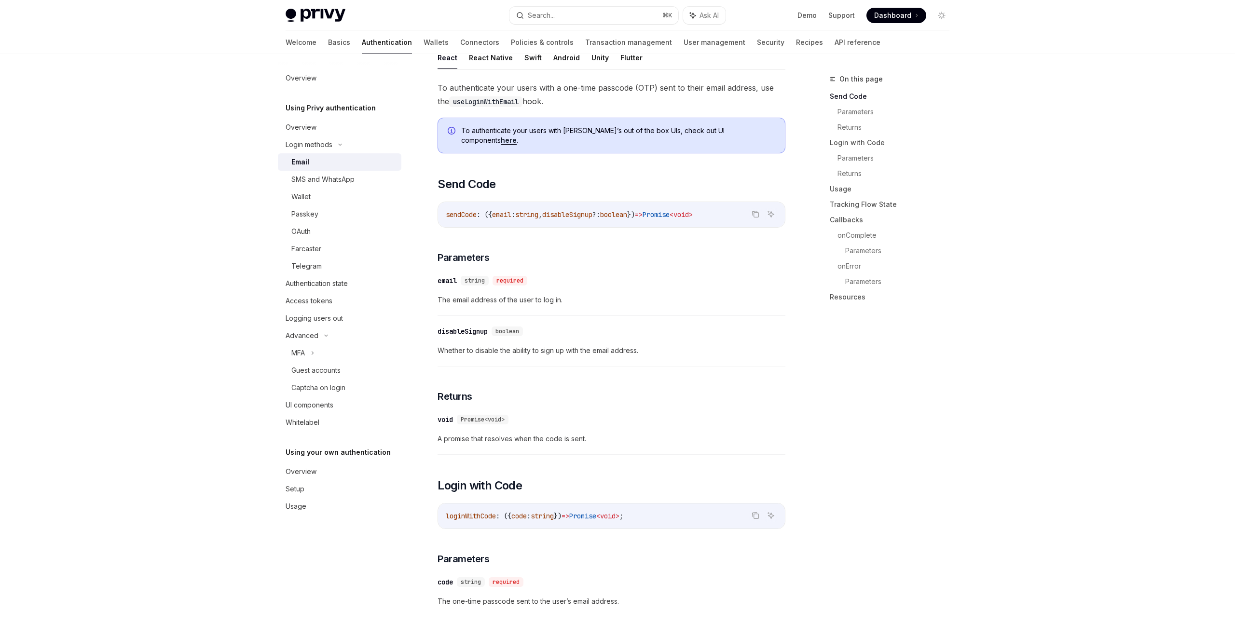
scroll to position [151, 0]
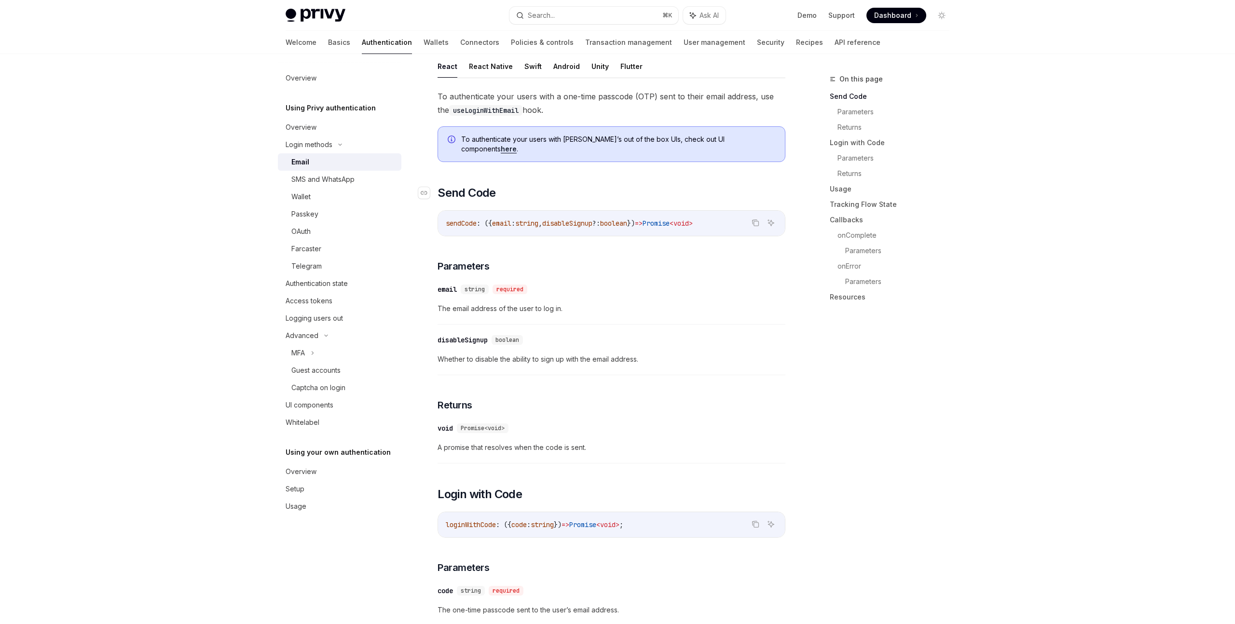
click at [643, 185] on h2 "​ Send Code" at bounding box center [612, 192] width 348 height 15
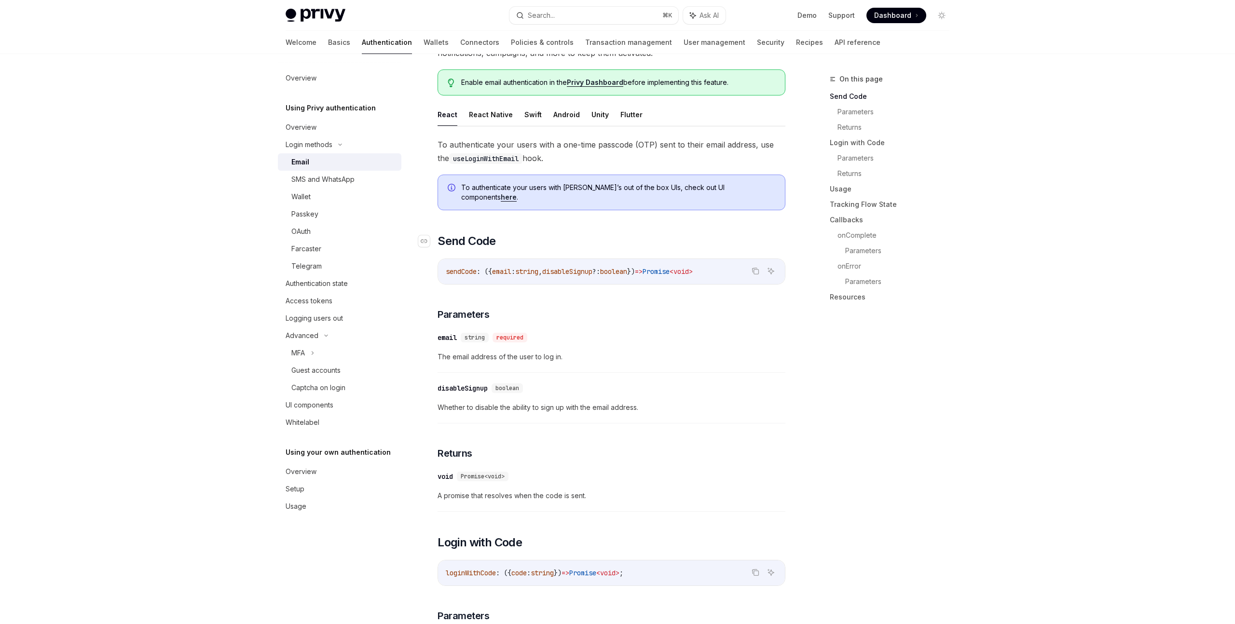
scroll to position [101, 0]
click at [632, 164] on span "To authenticate your users with a one-time passcode (OTP) sent to their email a…" at bounding box center [612, 152] width 348 height 27
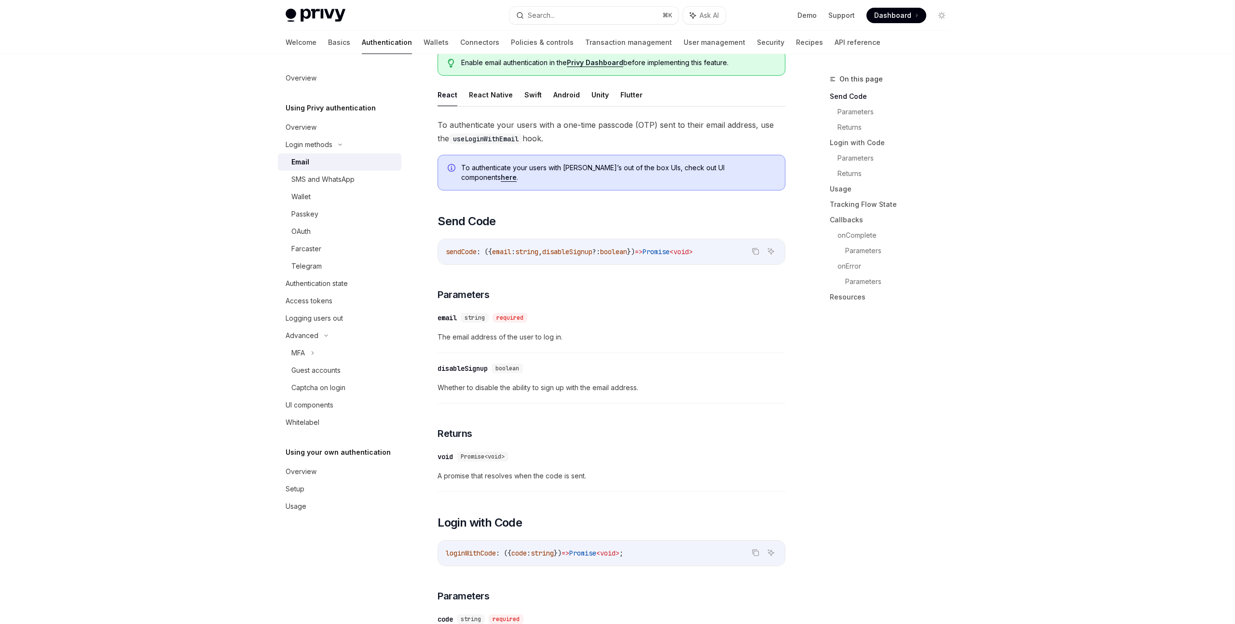
scroll to position [227, 0]
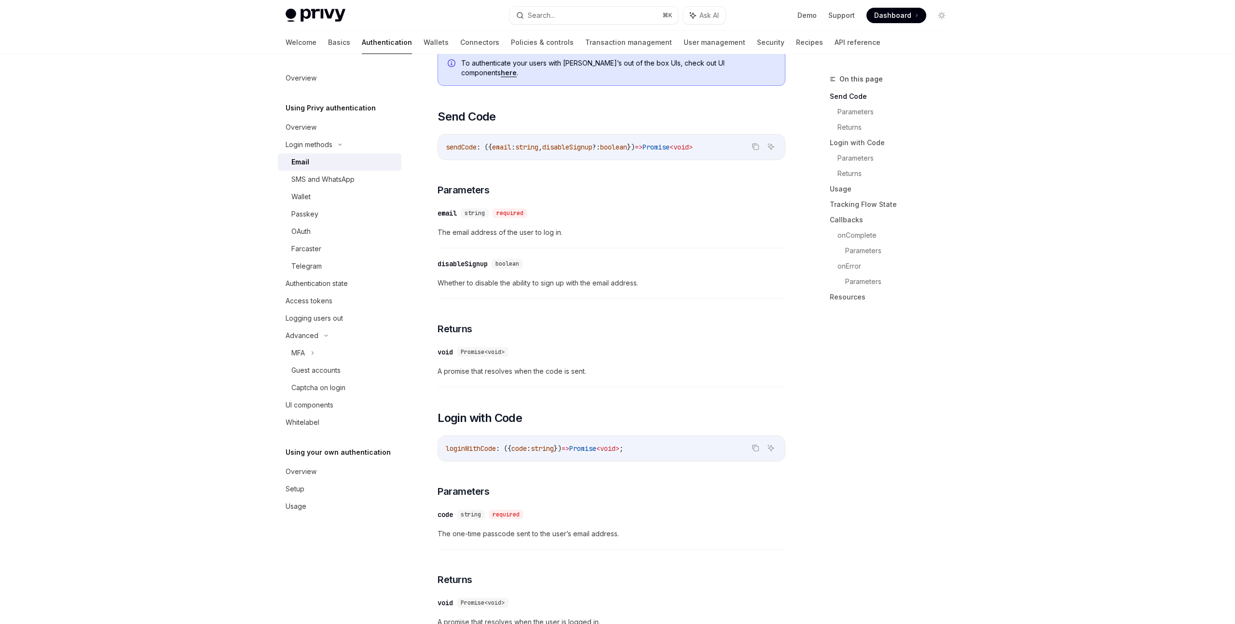
click at [622, 227] on span "The email address of the user to log in." at bounding box center [612, 233] width 348 height 12
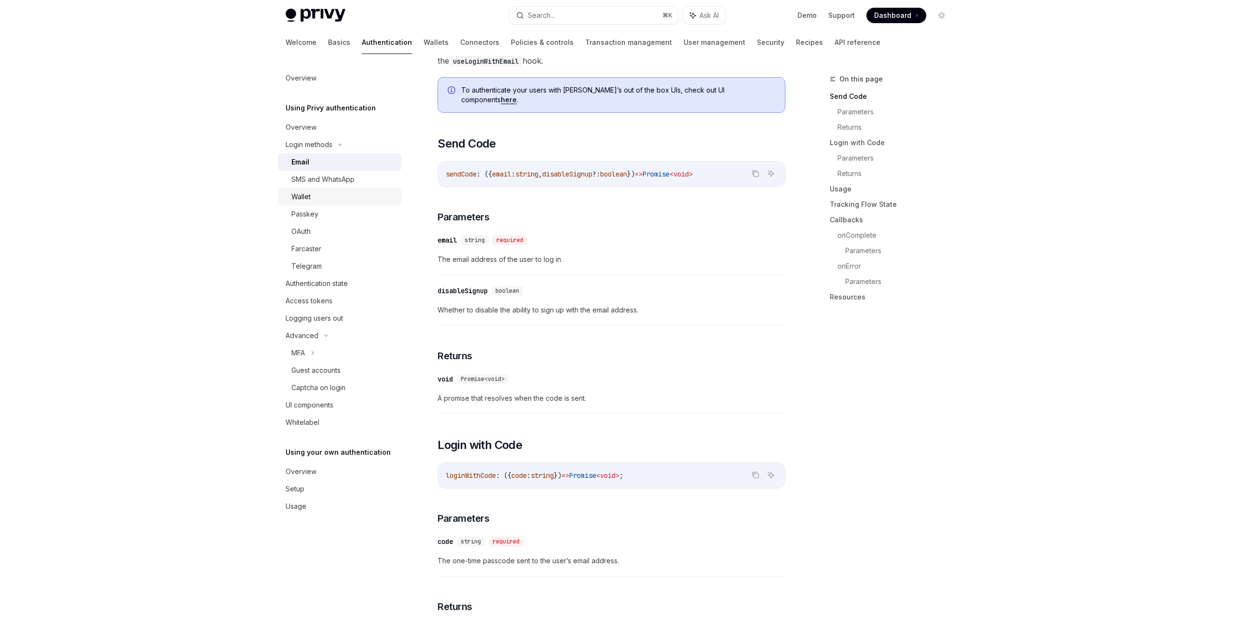
click at [316, 199] on div "Wallet" at bounding box center [343, 197] width 104 height 12
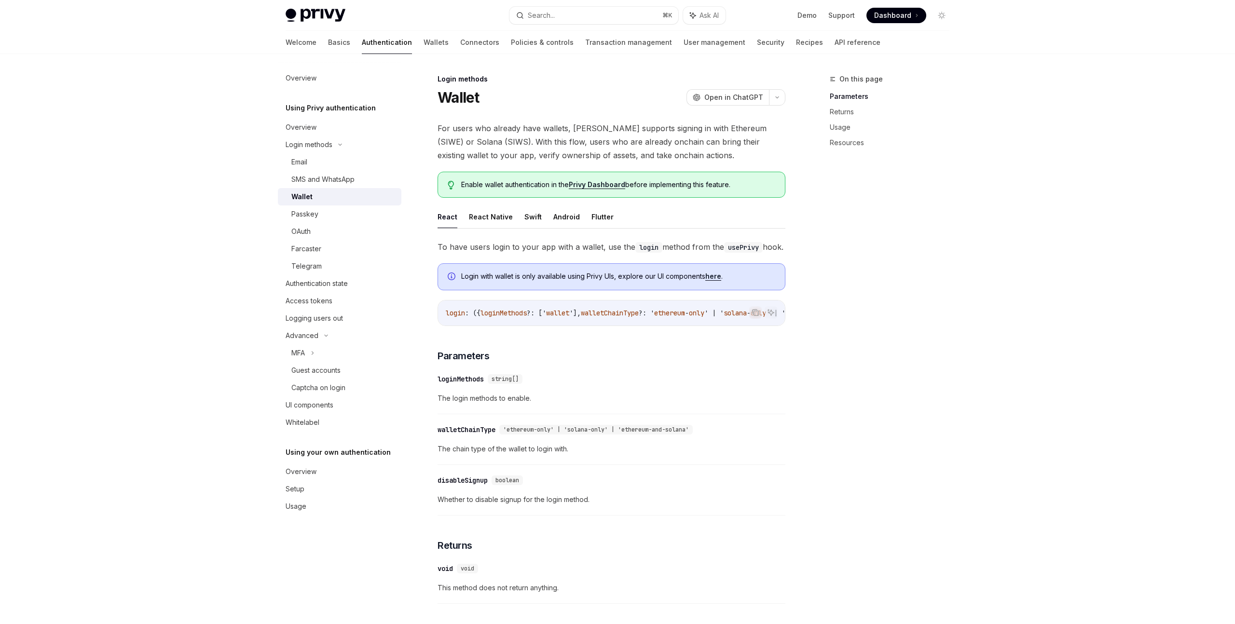
click at [879, 366] on div "On this page Parameters Returns Usage Resources" at bounding box center [884, 348] width 147 height 551
click at [669, 506] on span "Whether to disable signup for the login method." at bounding box center [612, 500] width 348 height 12
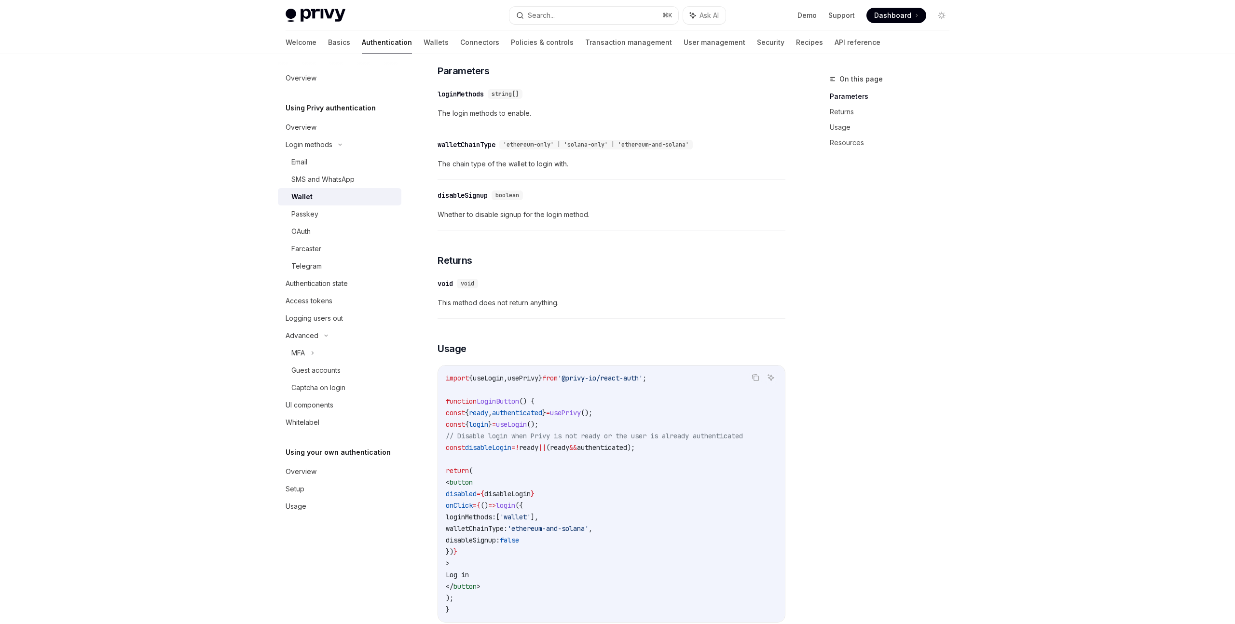
scroll to position [318, 0]
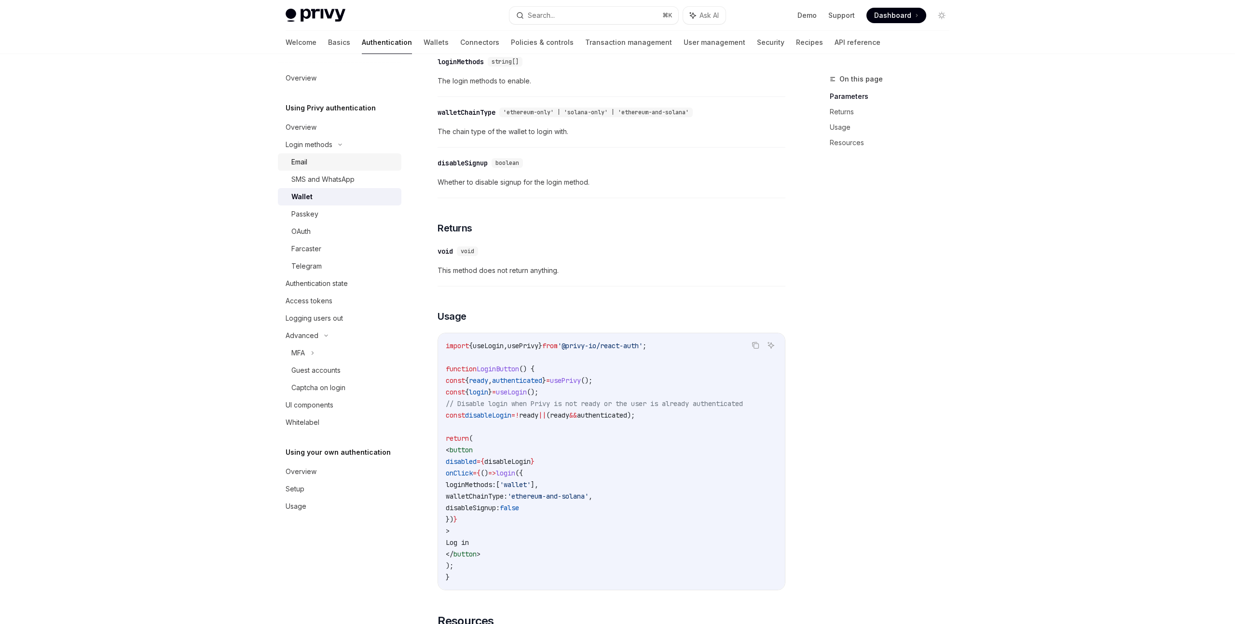
click at [302, 163] on div "Email" at bounding box center [299, 162] width 16 height 12
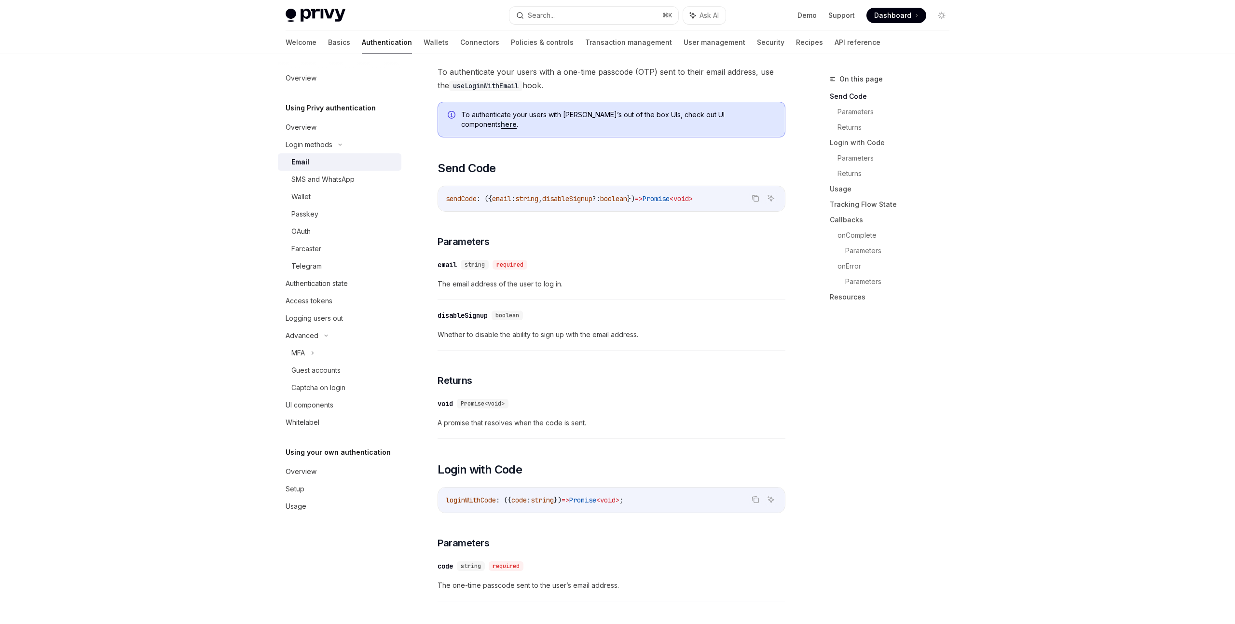
scroll to position [54, 0]
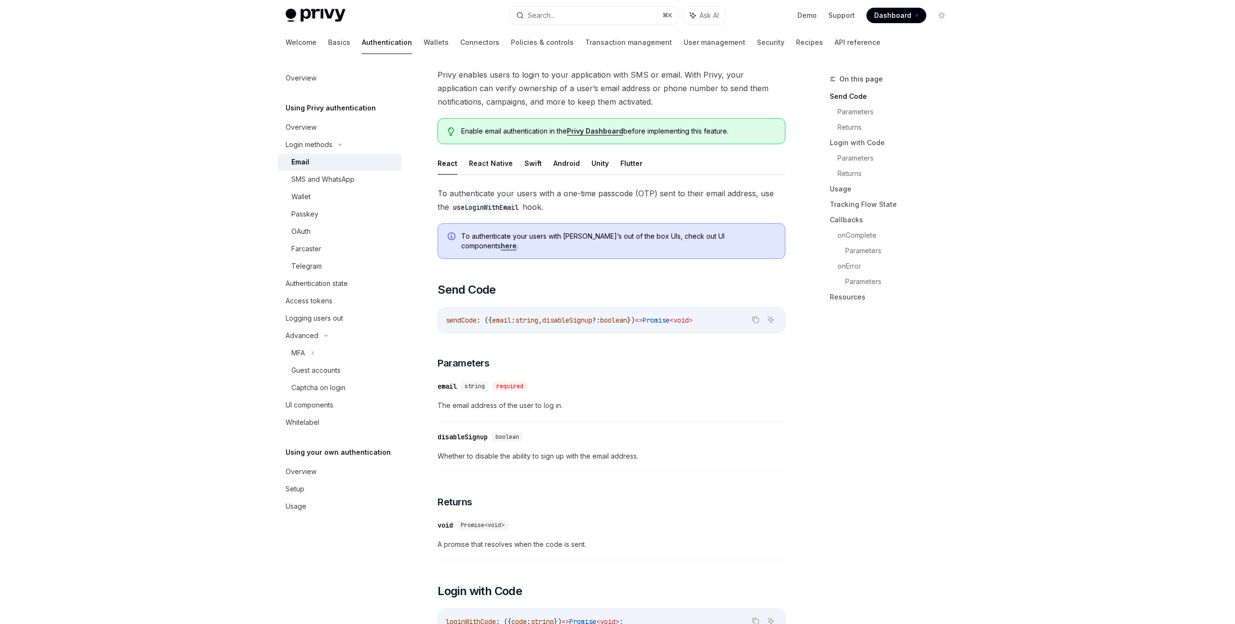
click at [627, 205] on span "To authenticate your users with a one-time passcode (OTP) sent to their email a…" at bounding box center [612, 200] width 348 height 27
click at [739, 241] on div "To authenticate your users with [PERSON_NAME]’s out of the box UIs, check out U…" at bounding box center [618, 241] width 314 height 19
click at [517, 242] on link "here" at bounding box center [509, 246] width 16 height 9
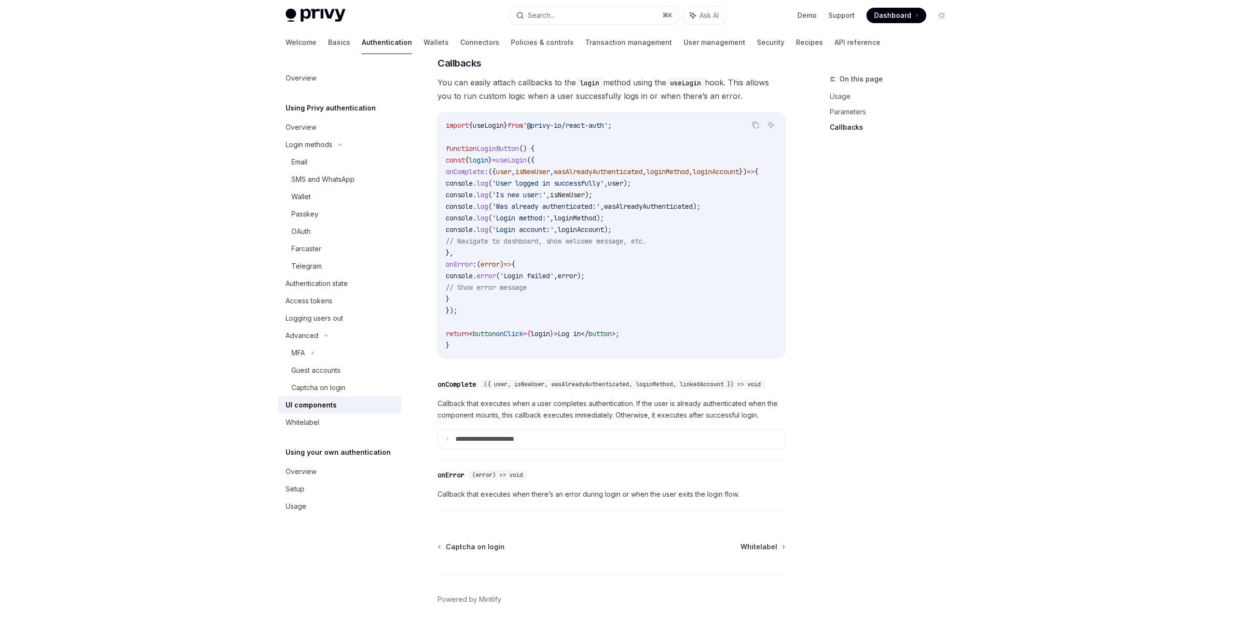
scroll to position [1178, 0]
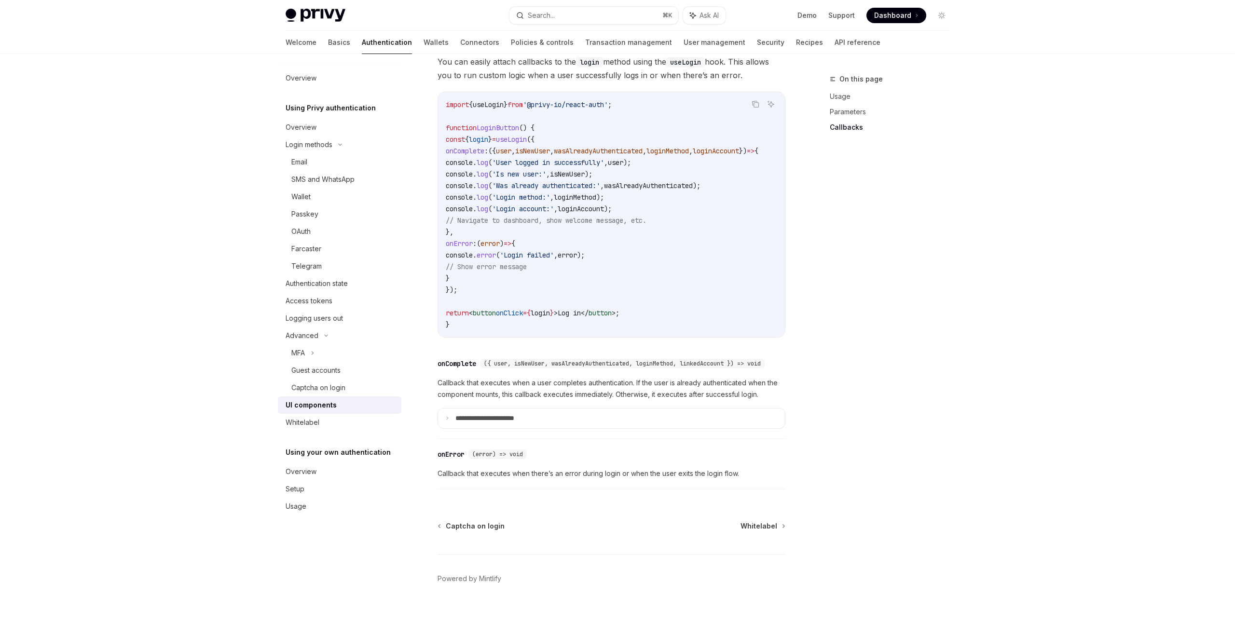
click at [844, 234] on div "On this page Usage Parameters Callbacks" at bounding box center [884, 348] width 147 height 551
click at [310, 199] on div "Wallet" at bounding box center [300, 197] width 19 height 12
click at [307, 198] on div "Wallet" at bounding box center [300, 197] width 19 height 12
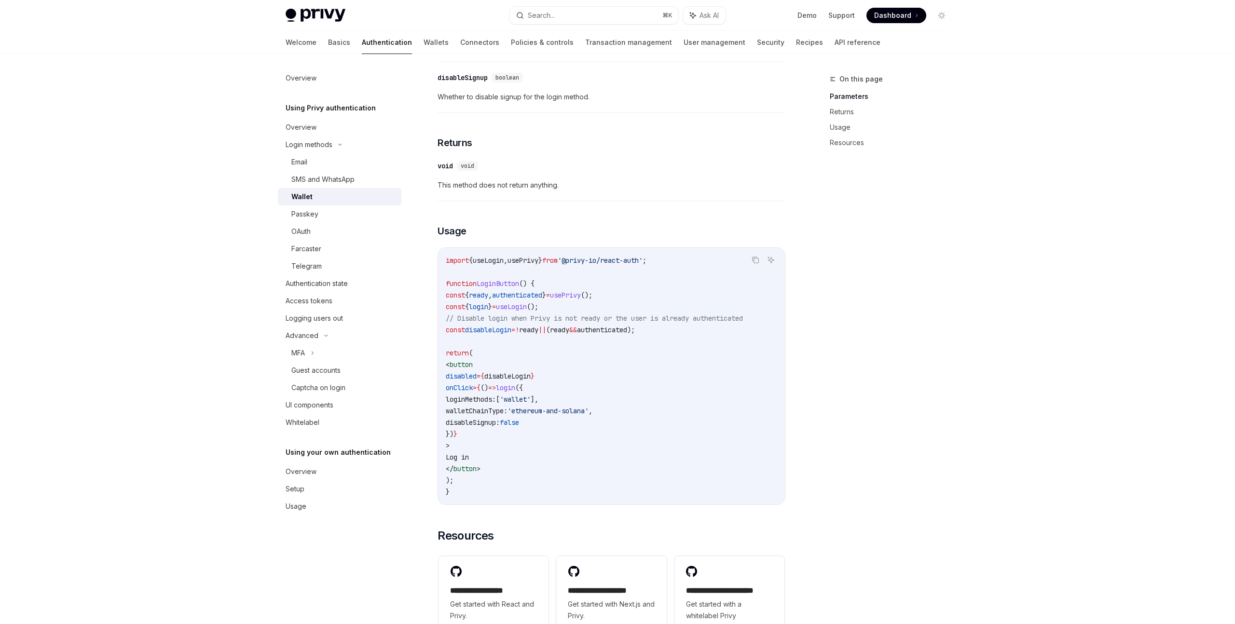
scroll to position [417, 0]
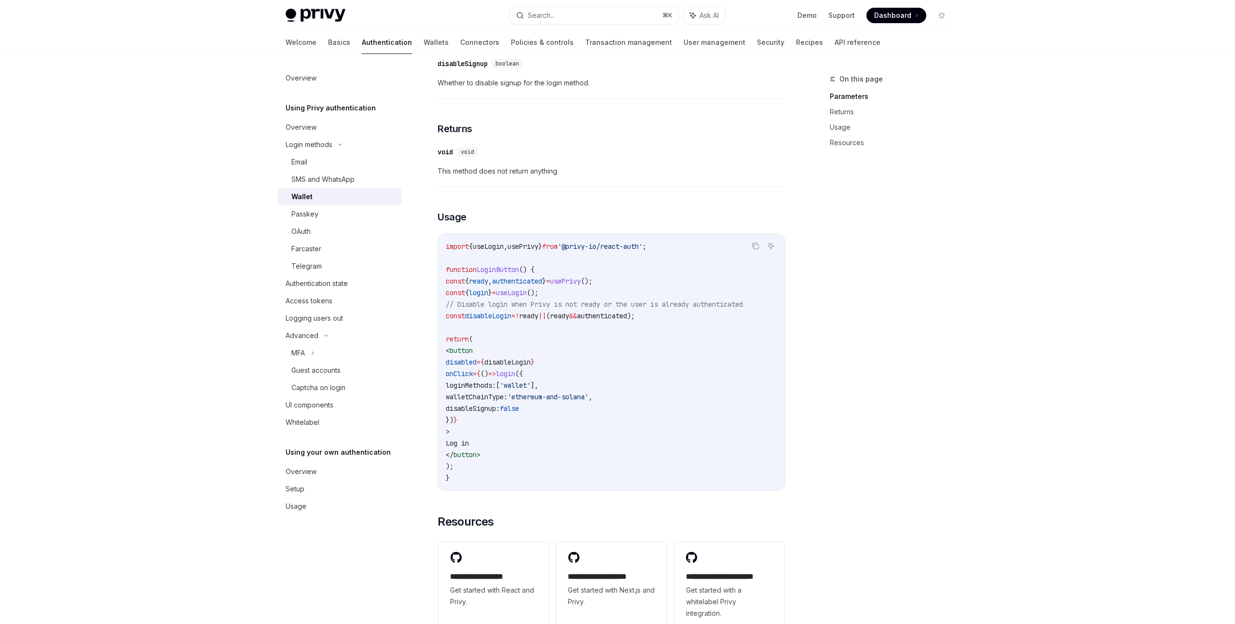
type textarea "*"
click at [523, 419] on code "import { useLogin , usePrivy } from '@privy-io/react-auth' ; function LoginButt…" at bounding box center [612, 362] width 332 height 243
drag, startPoint x: 508, startPoint y: 403, endPoint x: 697, endPoint y: 412, distance: 188.9
click at [697, 412] on code "import { useLogin , usePrivy } from '@privy-io/react-auth' ; function LoginButt…" at bounding box center [612, 362] width 332 height 243
copy code "loginMethods: [ 'wallet' ], walletChainType: 'ethereum-and-solana' ,"
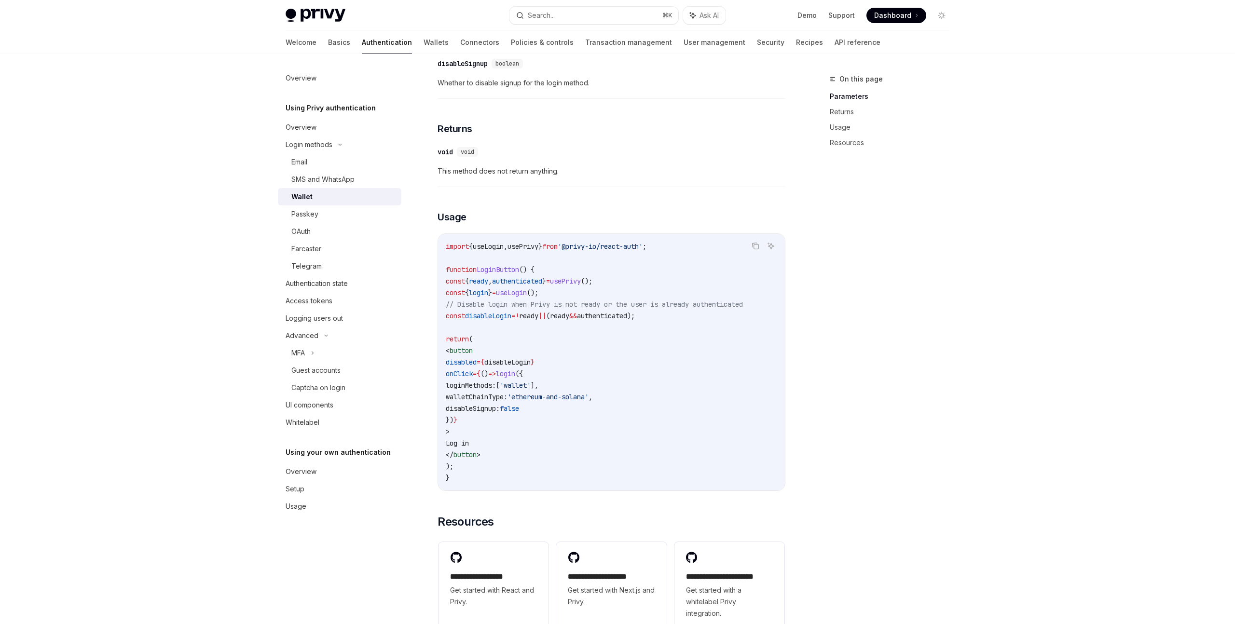
click at [956, 369] on div "On this page Parameters Returns Usage Resources" at bounding box center [884, 348] width 147 height 551
